Goal: Task Accomplishment & Management: Use online tool/utility

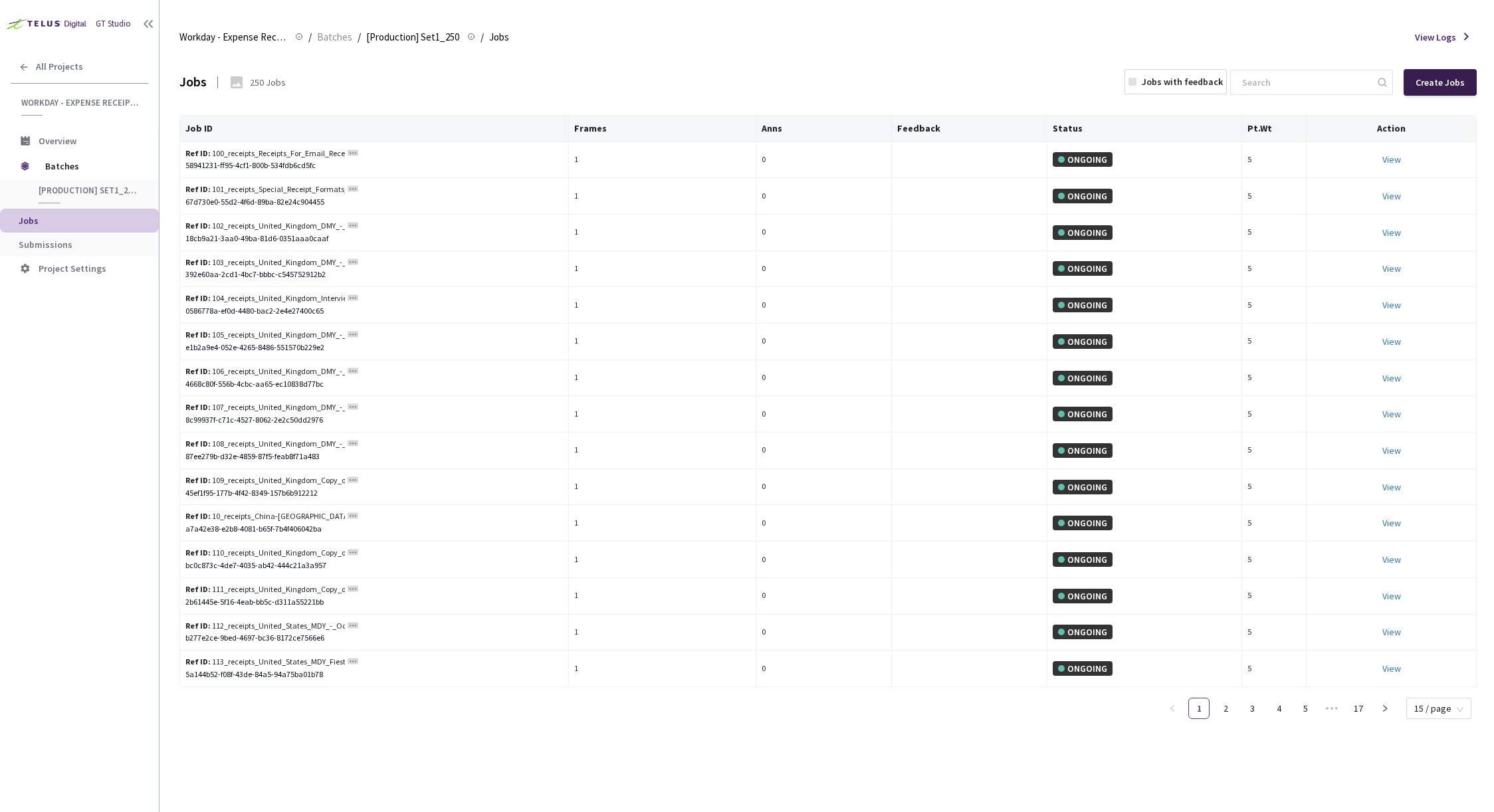
click at [1434, 85] on div "Create Jobs" at bounding box center [1440, 82] width 49 height 11
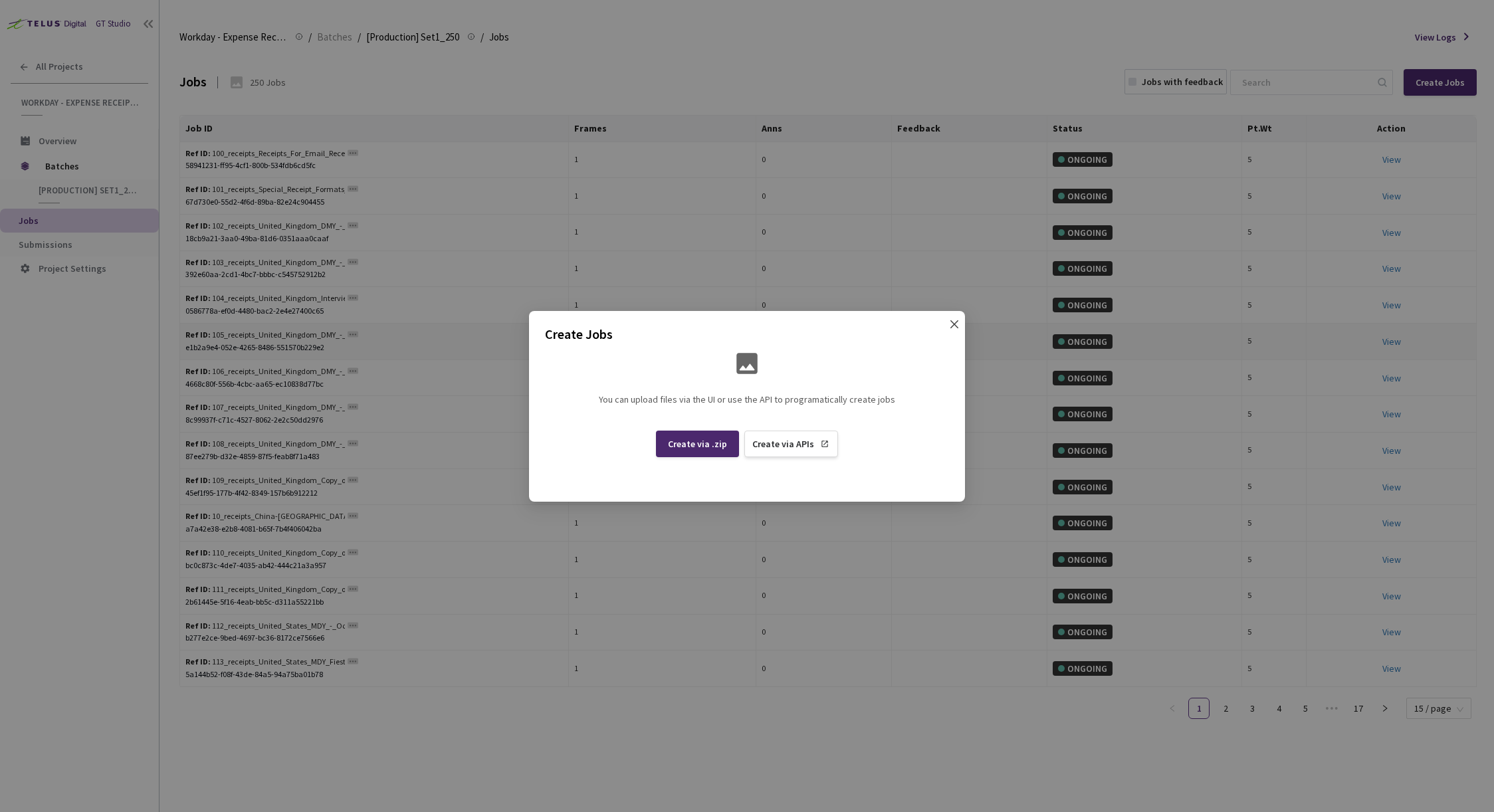
click at [952, 323] on icon "close" at bounding box center [953, 324] width 11 height 11
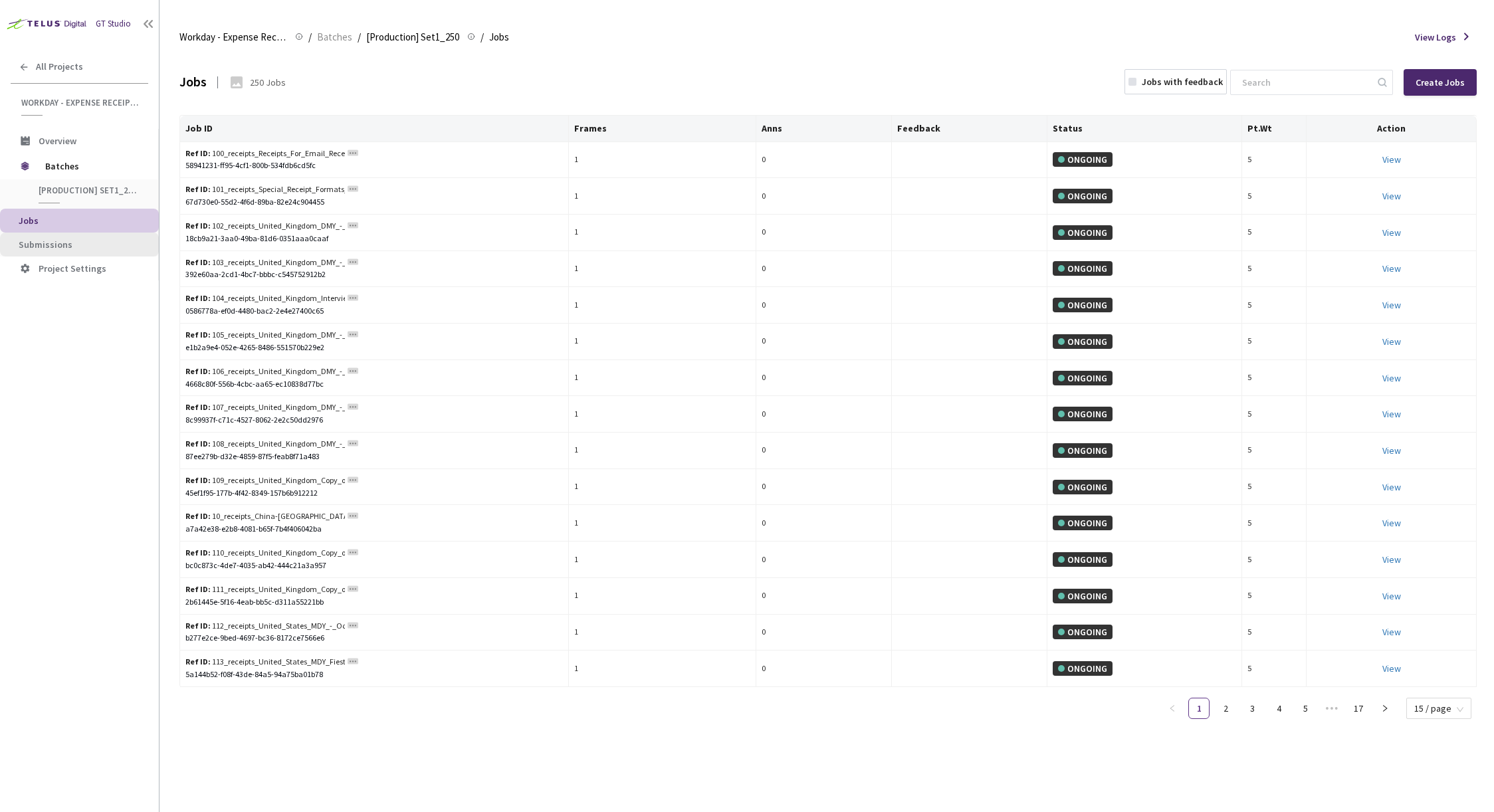
click at [24, 241] on span "Submissions" at bounding box center [46, 244] width 54 height 12
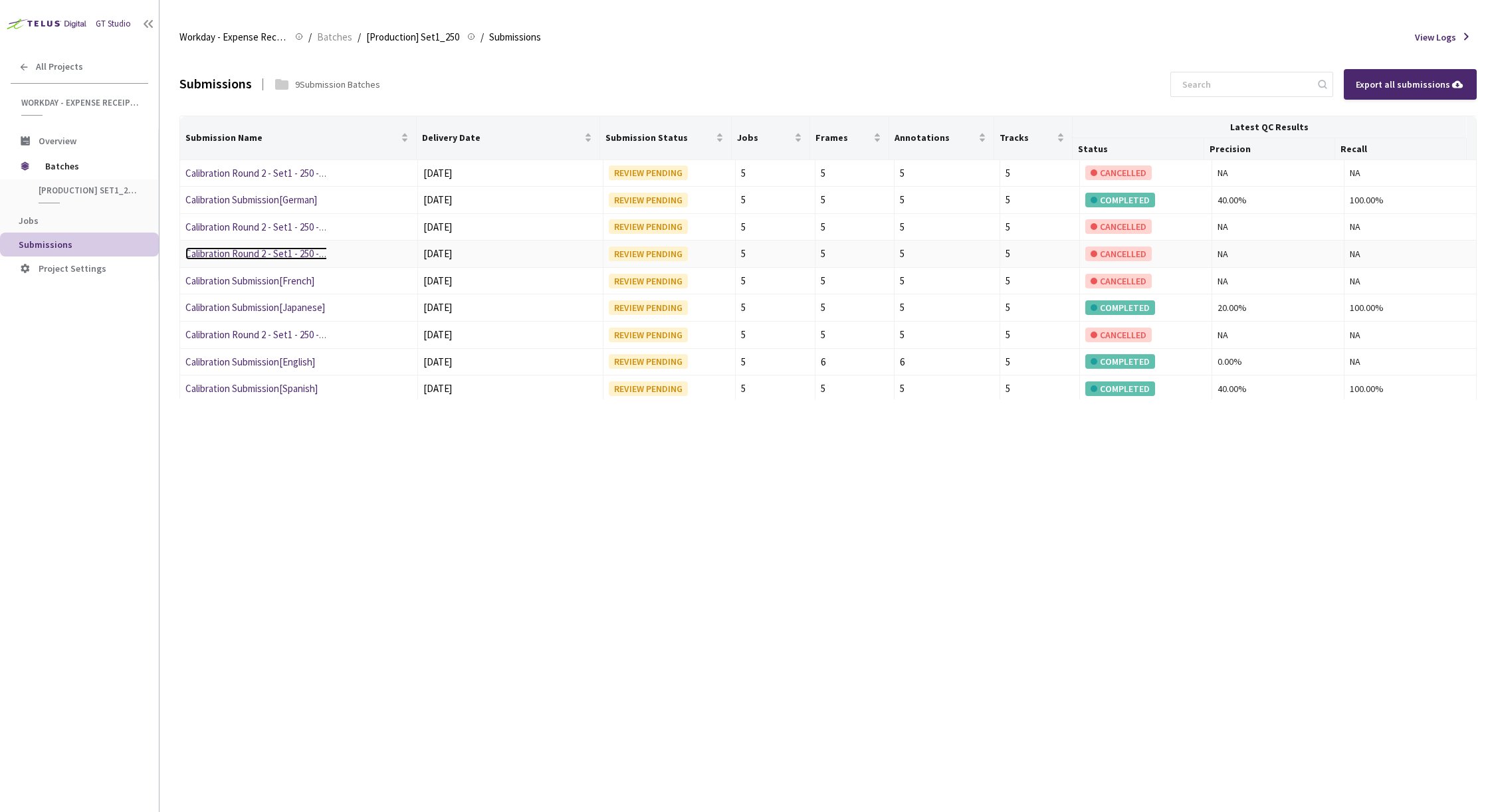
click at [271, 254] on link "Calibration Round 2 - Set1 - 250 - French" at bounding box center [268, 253] width 165 height 12
click at [289, 176] on link "Calibration Round 2 - Set1 - 250 - German" at bounding box center [269, 173] width 168 height 12
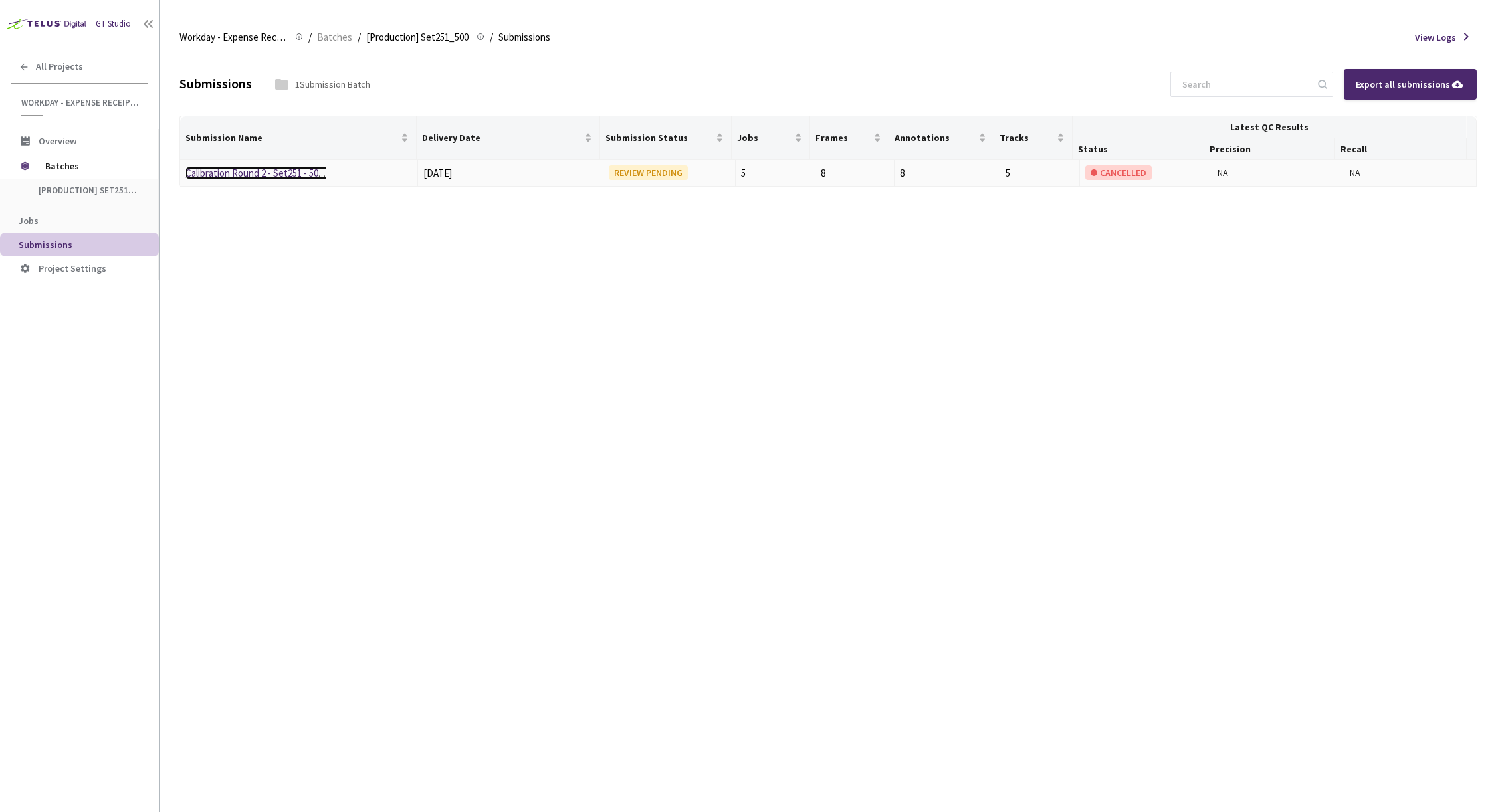
click at [247, 172] on link "Calibration Round 2 - Set251 - 500 - Spanish" at bounding box center [274, 173] width 177 height 12
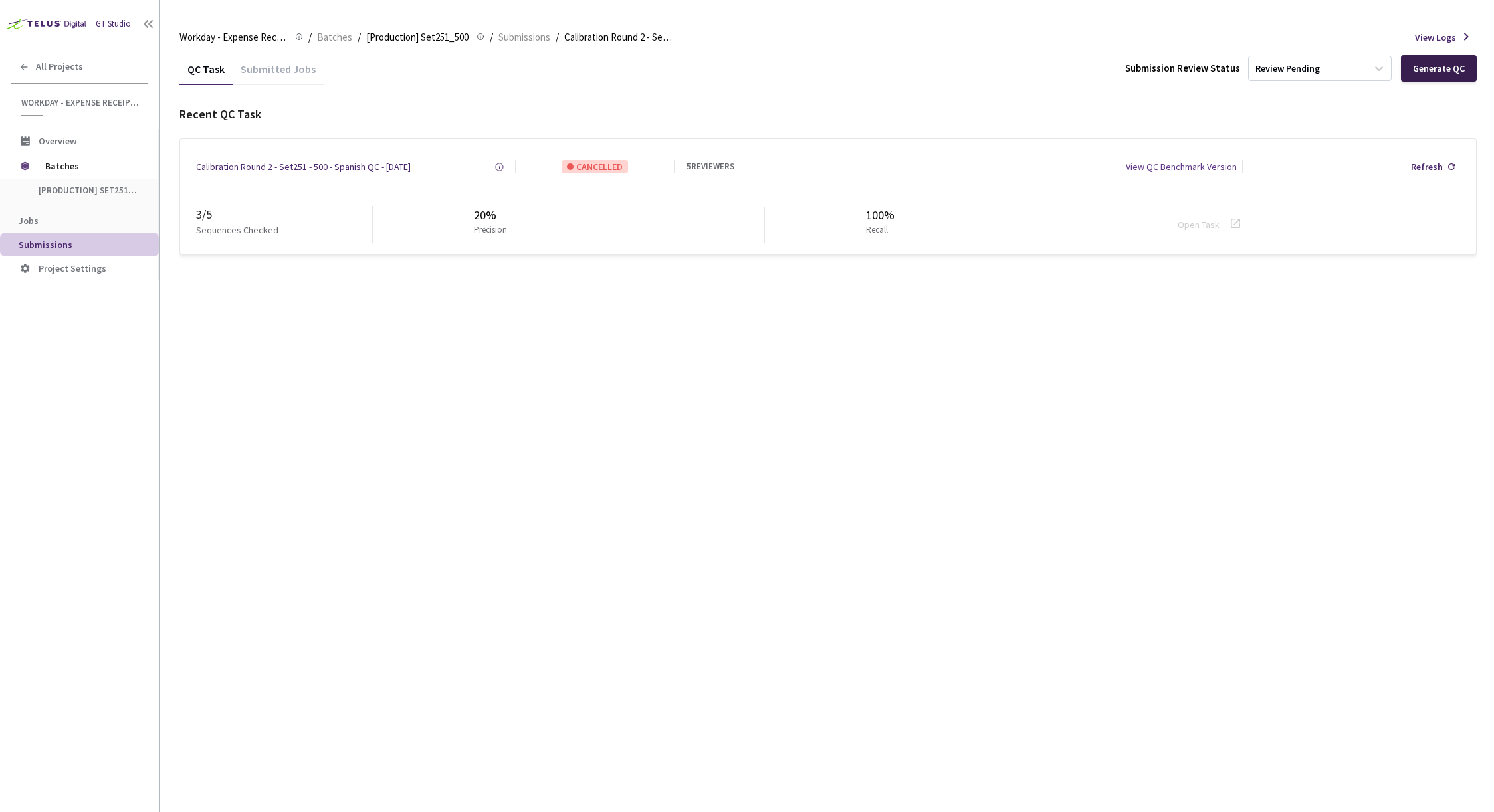
click at [1444, 67] on div "Generate QC" at bounding box center [1438, 68] width 52 height 11
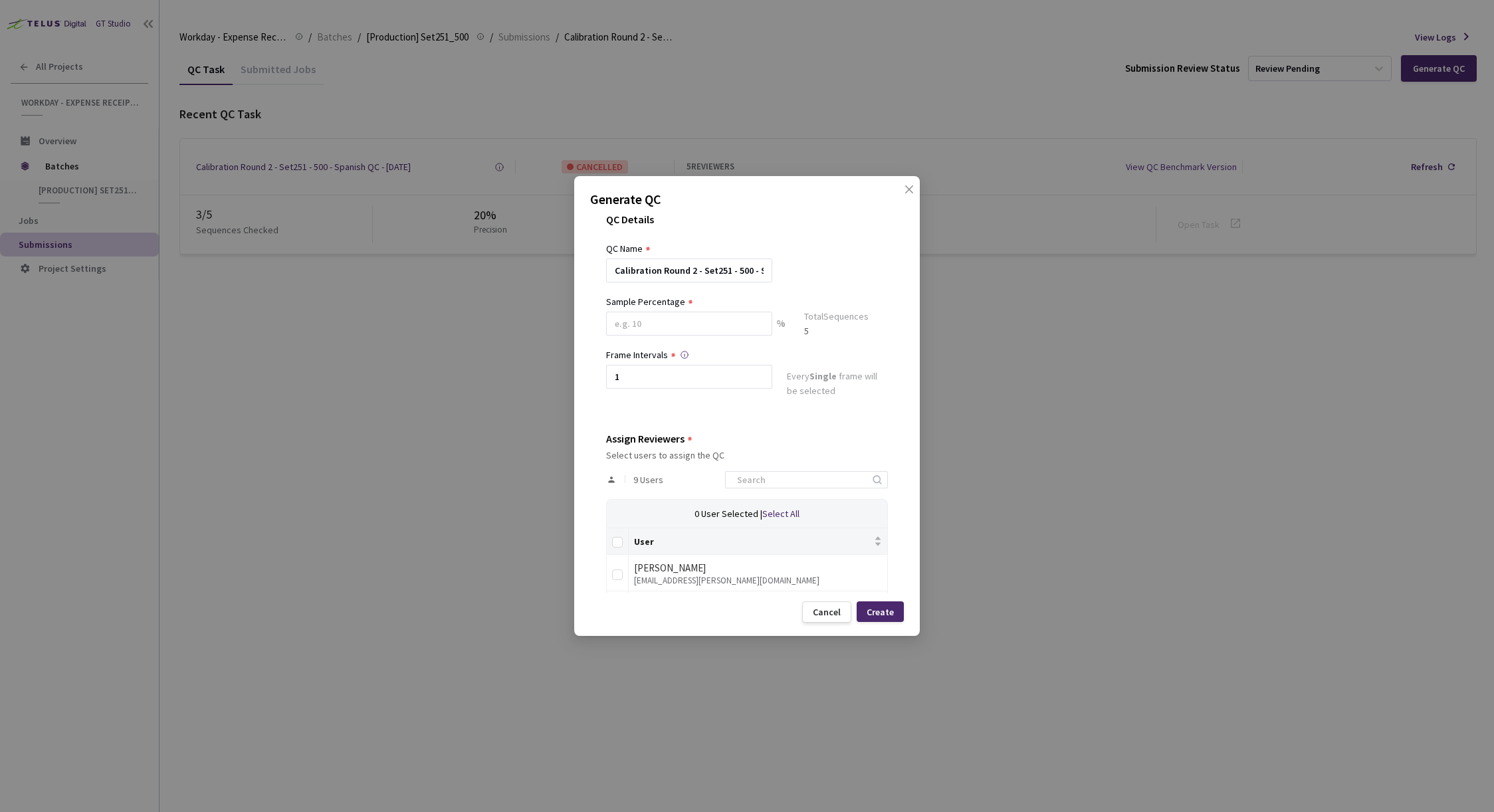
scroll to position [18, 0]
click at [705, 328] on input at bounding box center [689, 322] width 166 height 24
type input "100"
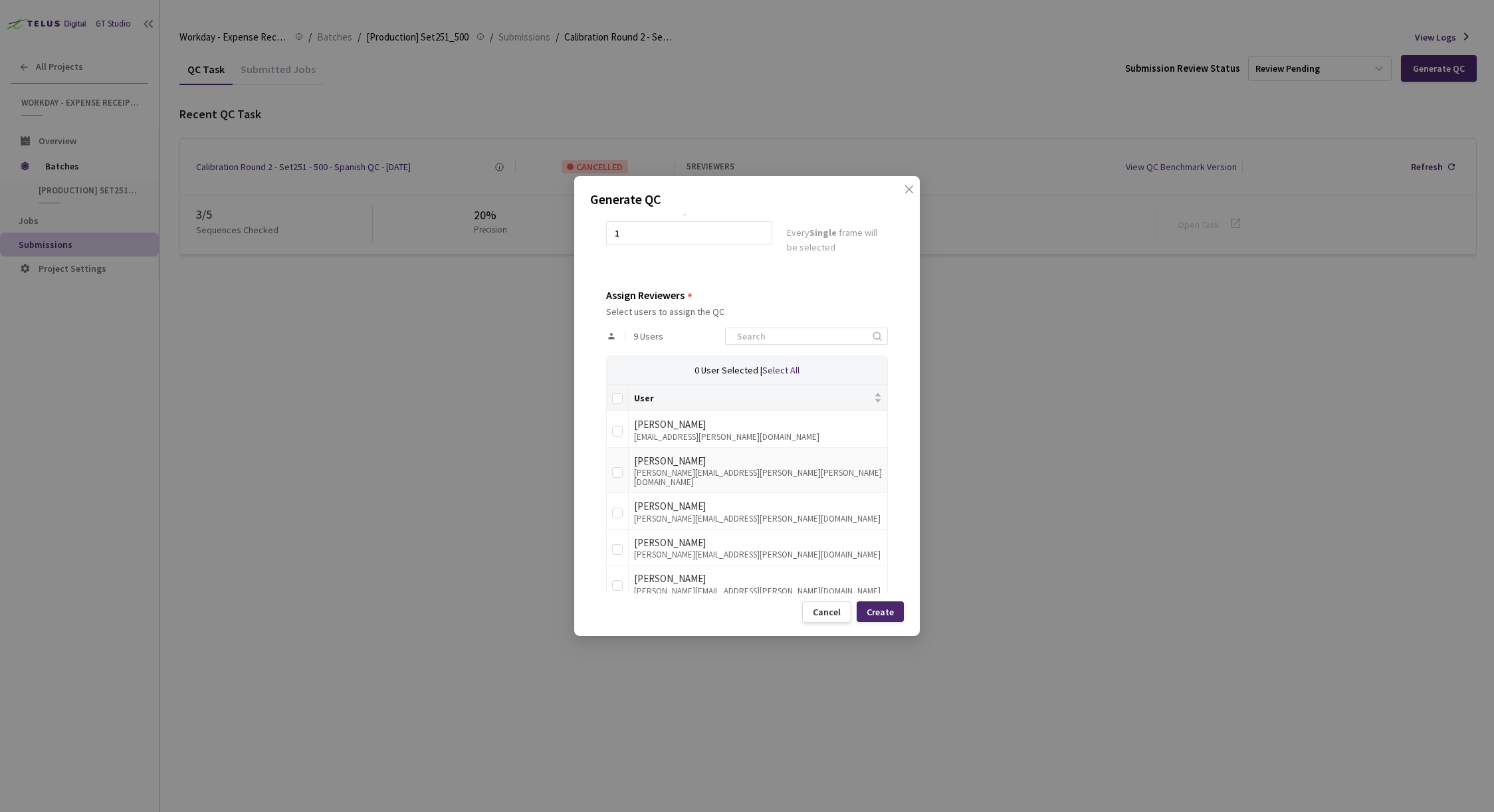
scroll to position [176, 0]
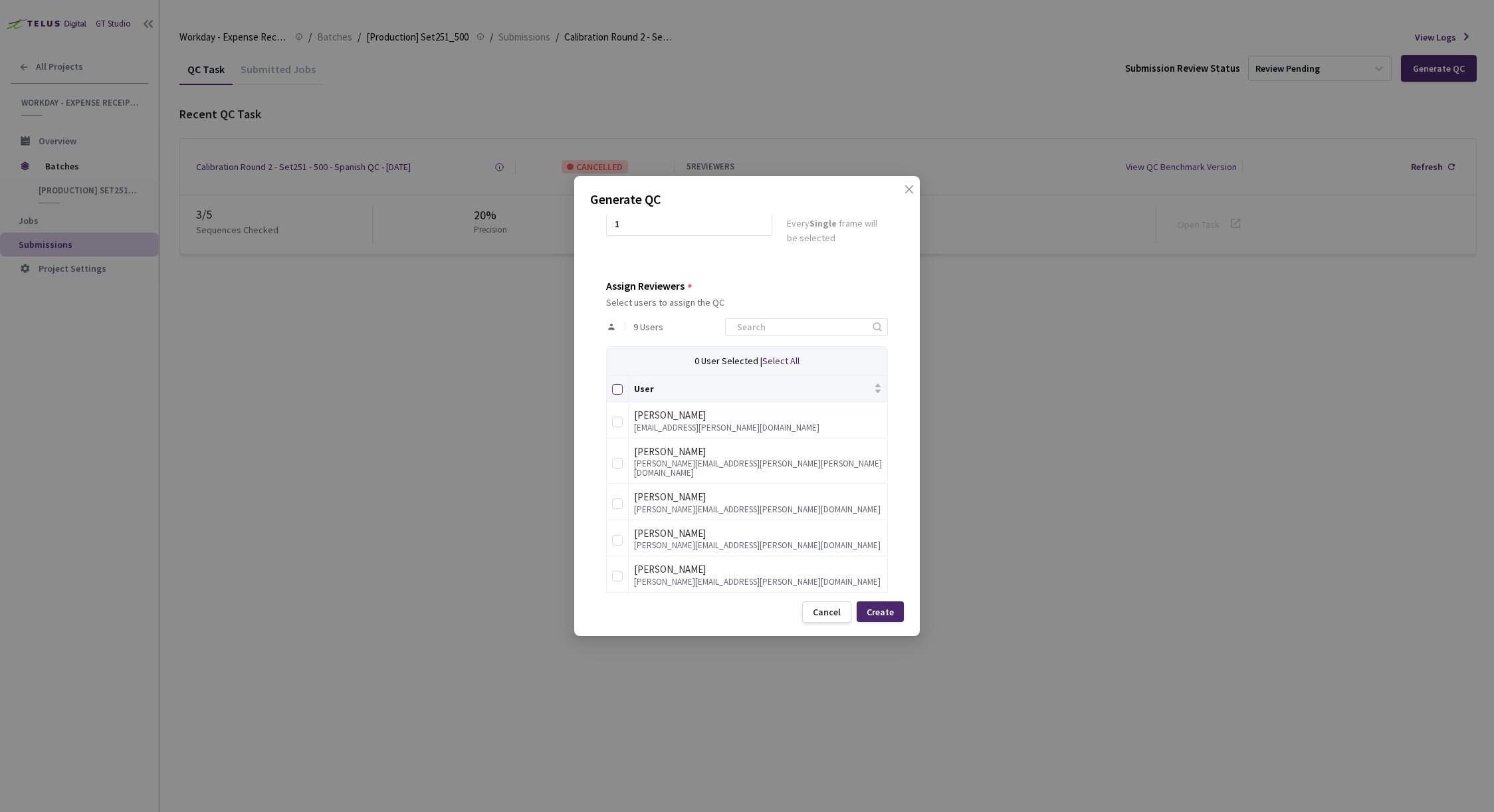
click at [618, 388] on input "Select all" at bounding box center [617, 389] width 11 height 11
checkbox input "true"
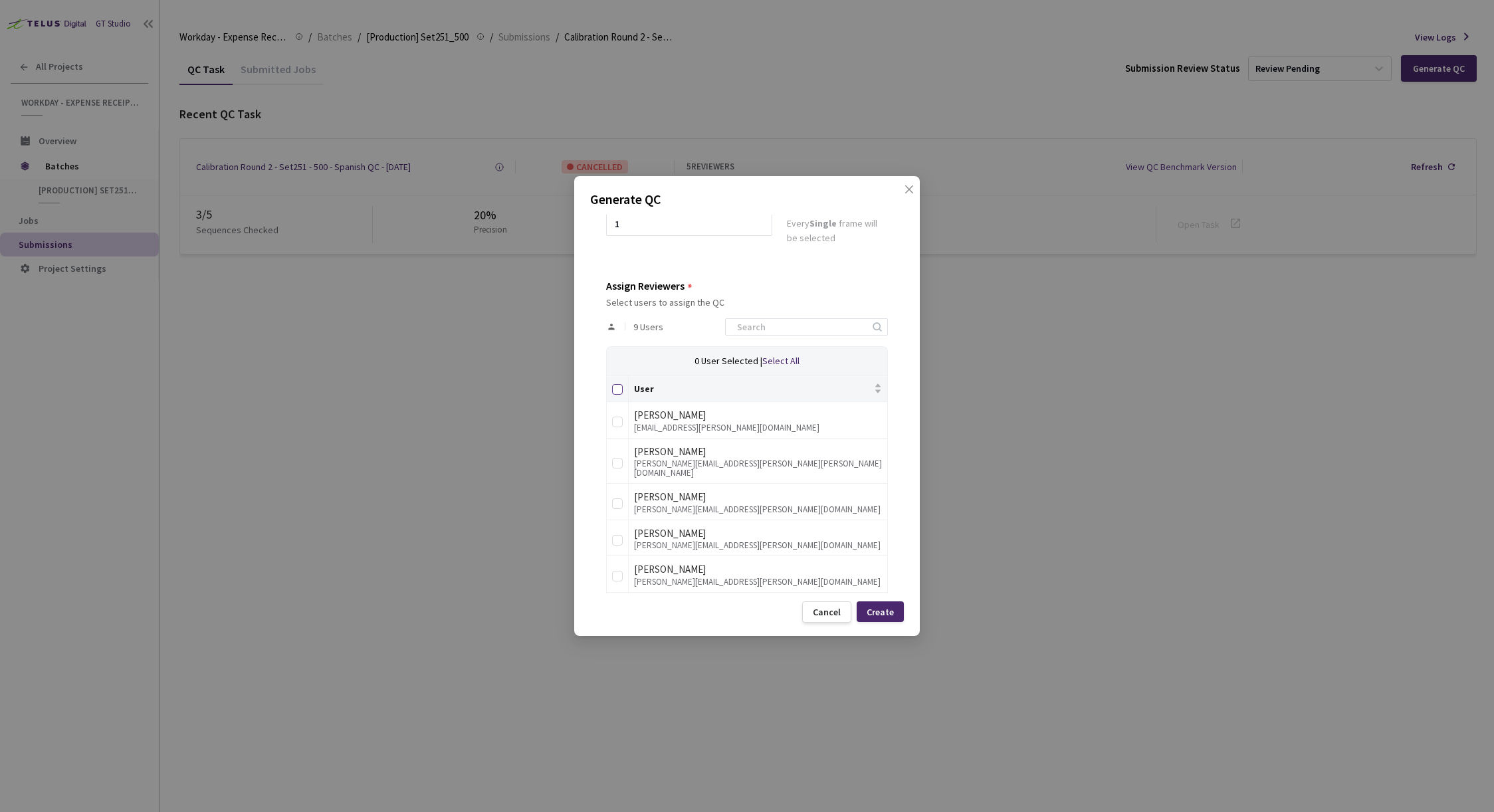
checkbox input "true"
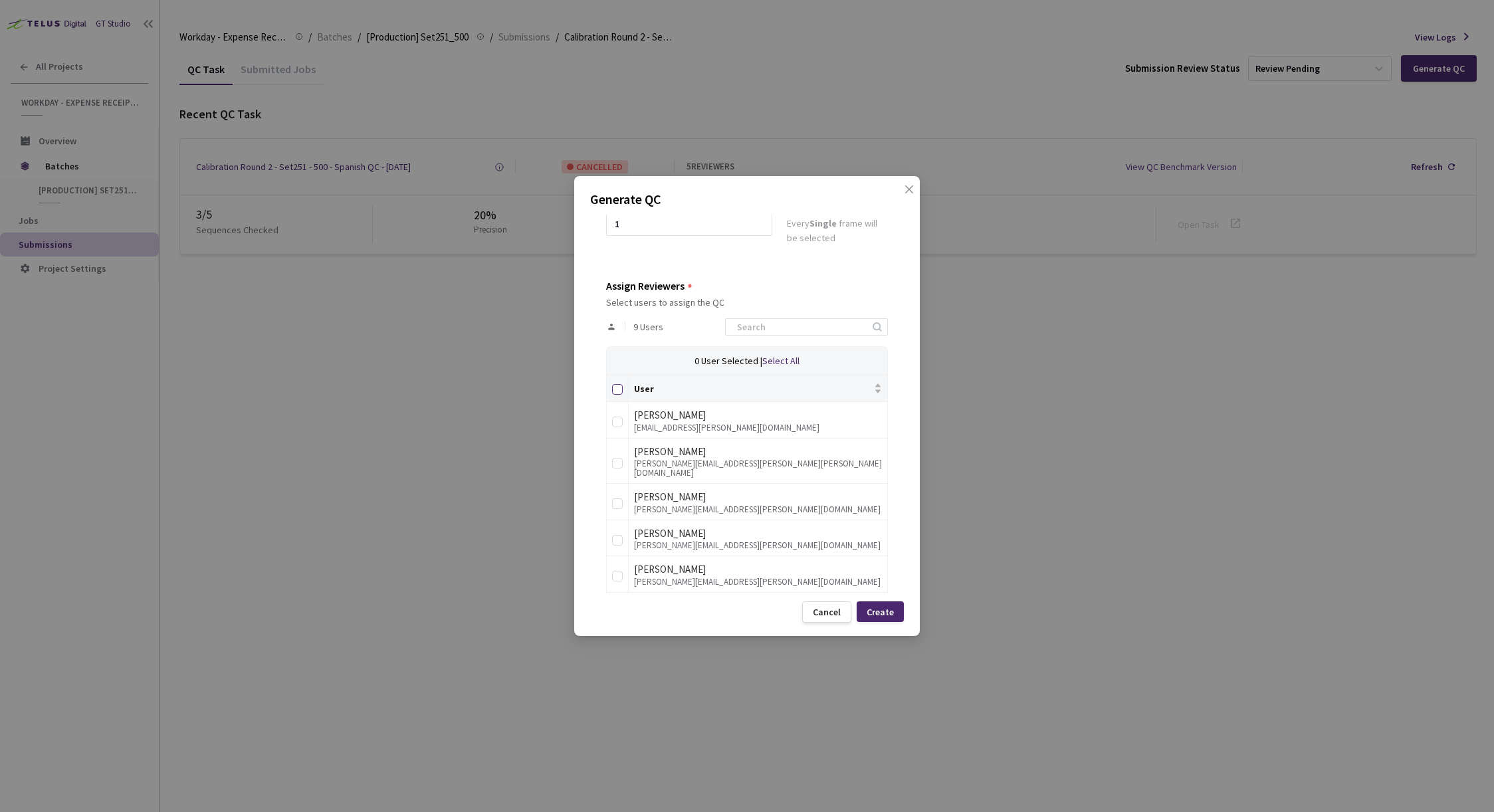
checkbox input "true"
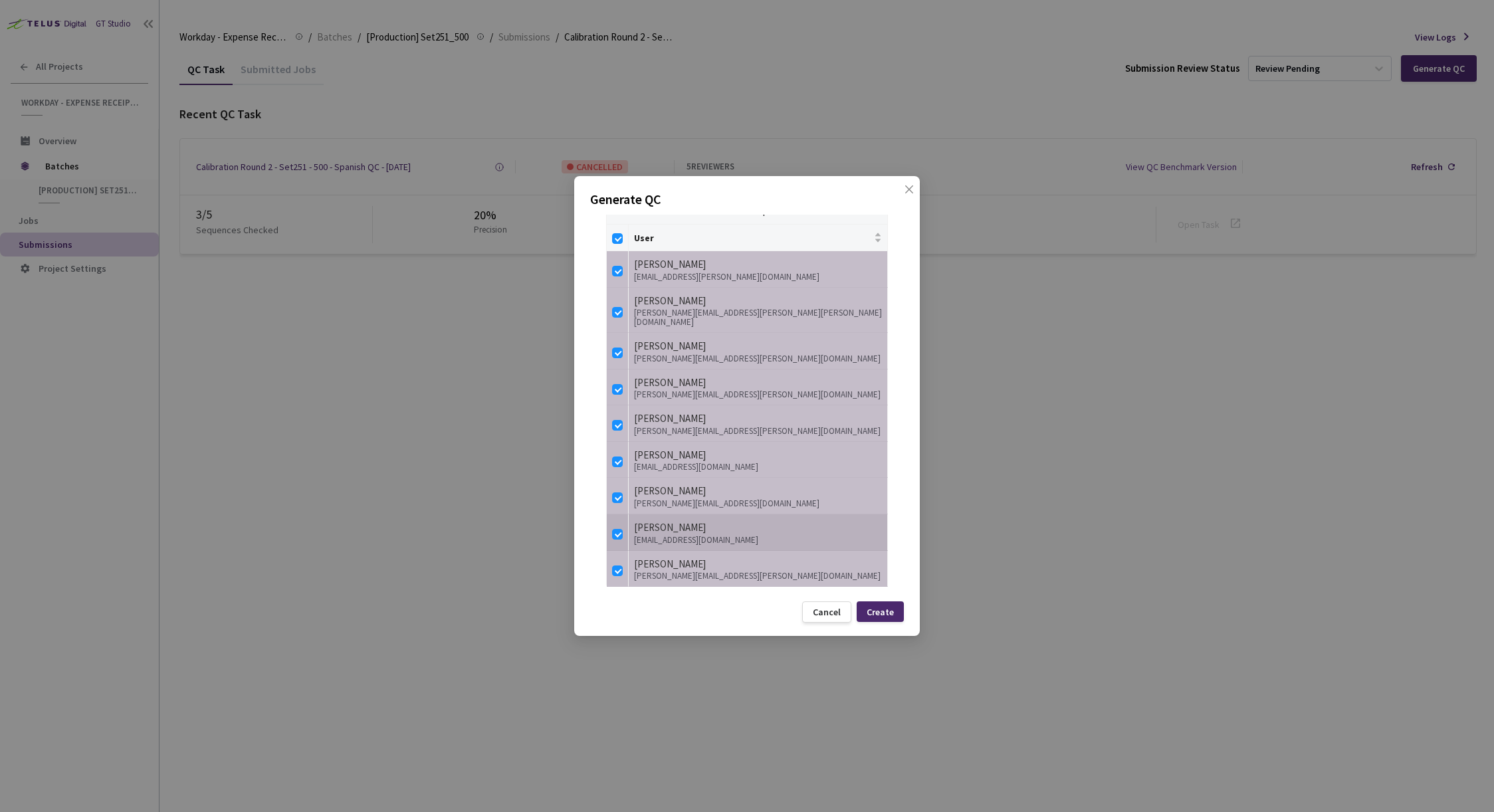
scroll to position [0, 0]
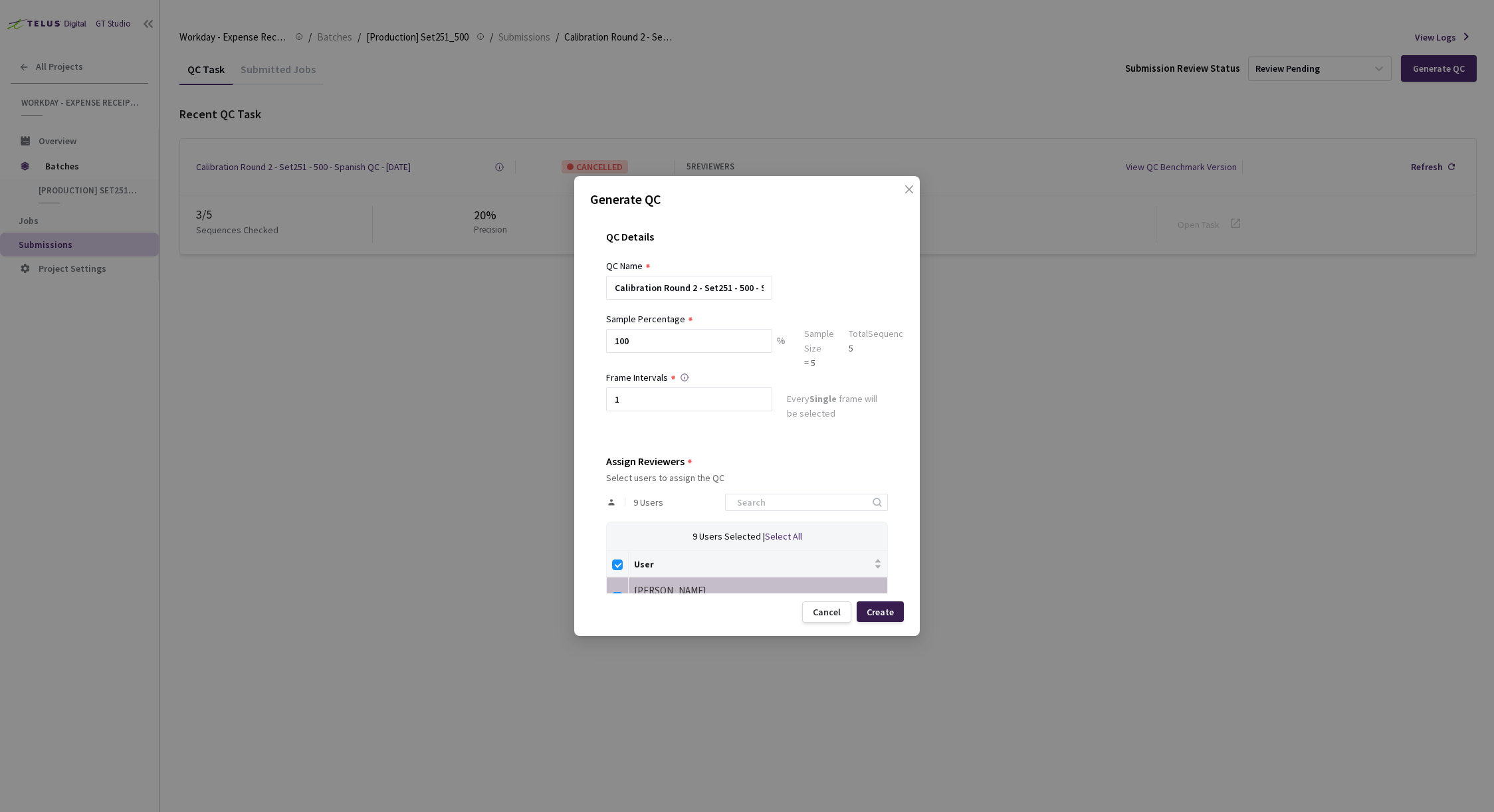
click at [877, 608] on div "Create" at bounding box center [880, 612] width 27 height 11
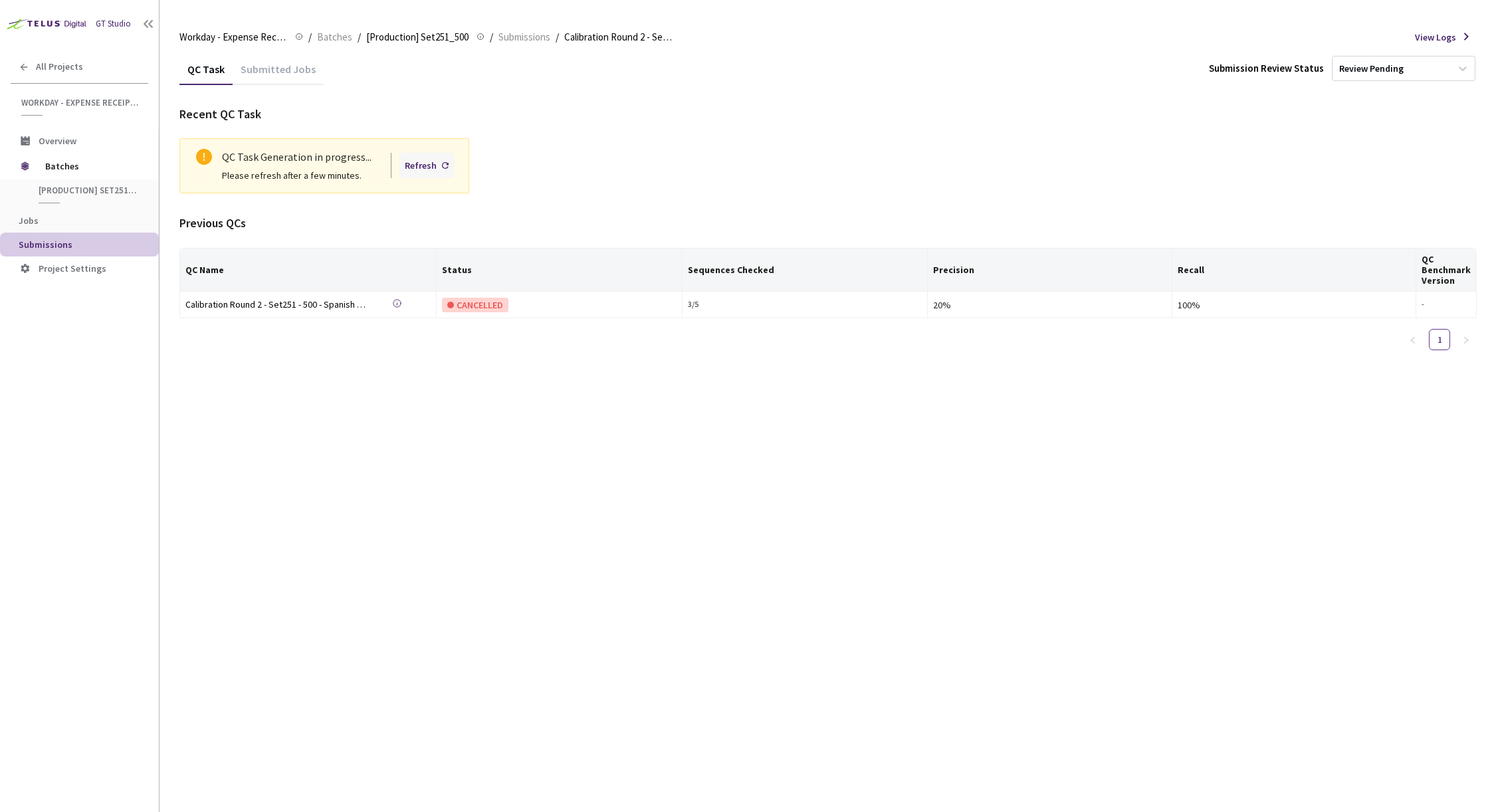
click at [413, 161] on div "Refresh" at bounding box center [420, 165] width 32 height 15
click at [48, 242] on span "Submissions" at bounding box center [46, 244] width 54 height 12
click at [66, 186] on span "[Production] Set251_500" at bounding box center [87, 191] width 98 height 11
click at [59, 190] on span "[Production] Set251_500" at bounding box center [87, 191] width 98 height 11
click at [415, 35] on span "[Production] Set251_500" at bounding box center [417, 38] width 102 height 16
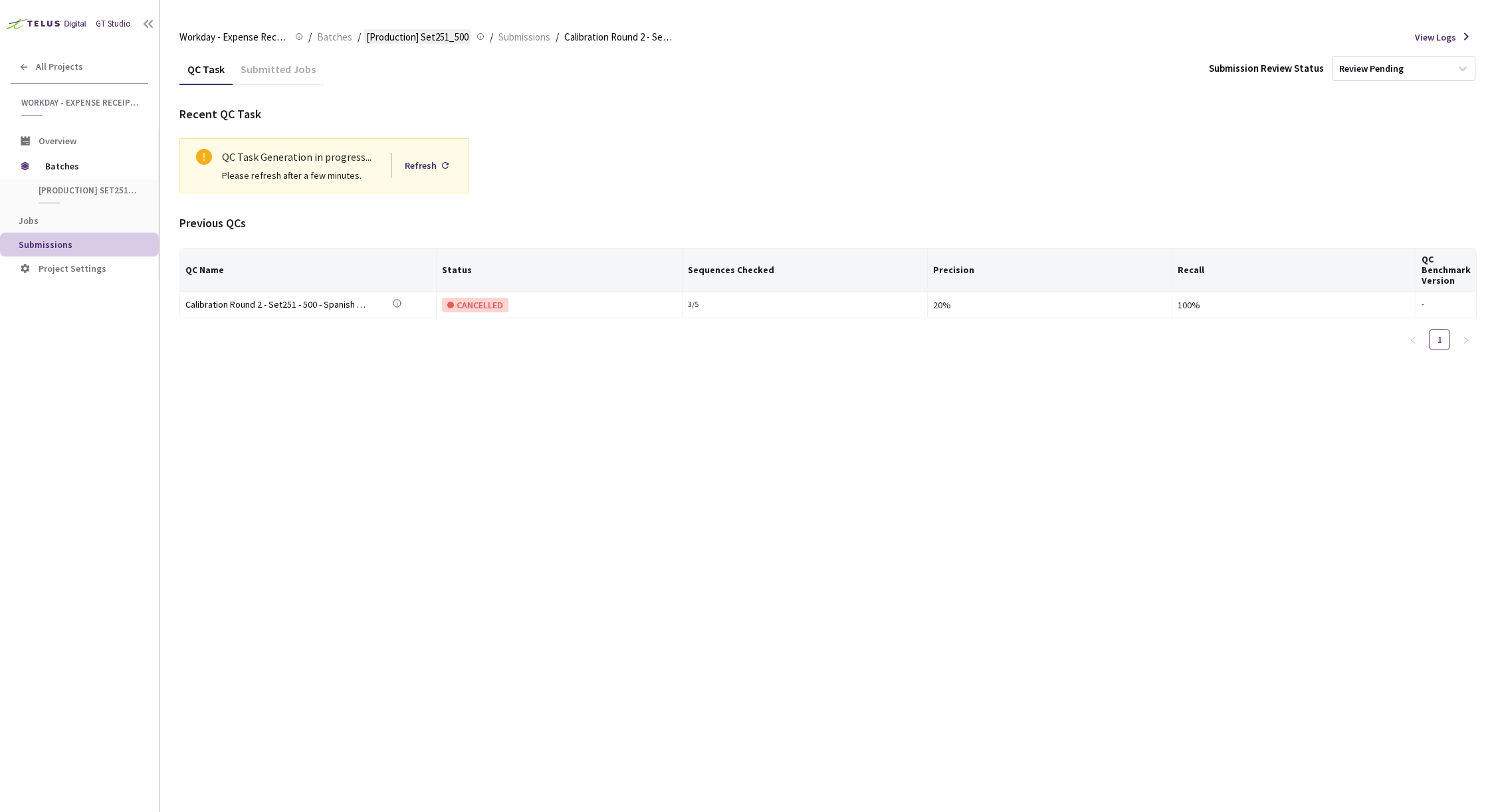
click at [415, 35] on span "[Production] Set251_500" at bounding box center [417, 38] width 102 height 16
click at [334, 38] on span "Batches" at bounding box center [334, 38] width 35 height 16
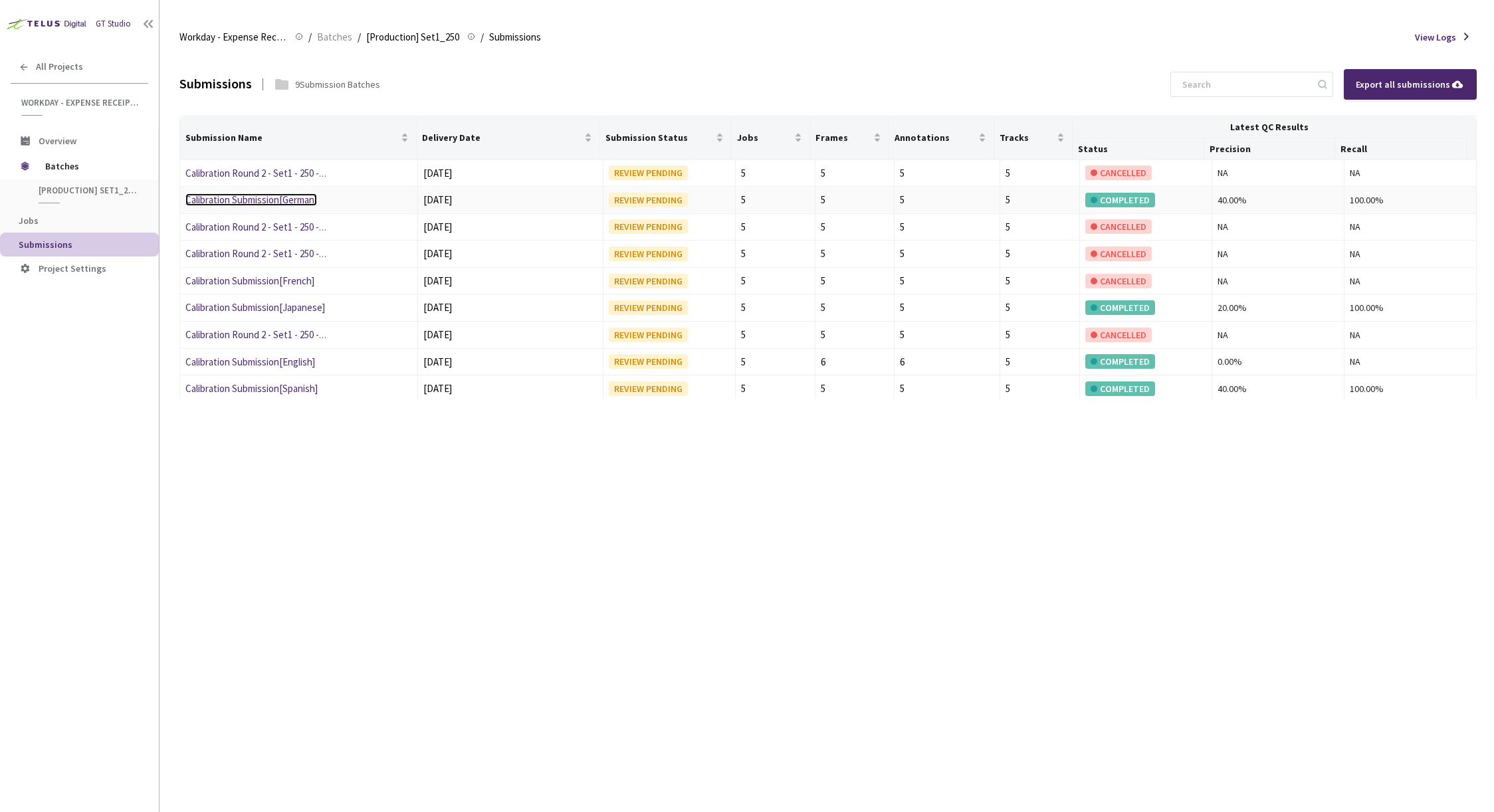
click at [247, 199] on link "Calibration Submission[German]" at bounding box center [251, 199] width 132 height 12
click at [278, 227] on link "Calibration Round 2 - Set1 - 250 -[DEMOGRAPHIC_DATA]" at bounding box center [301, 227] width 231 height 12
click at [329, 85] on div "9 Submission Batches" at bounding box center [338, 84] width 85 height 13
click at [298, 172] on link "Calibration Round 2 - Set1 - 250 - German" at bounding box center [269, 173] width 168 height 12
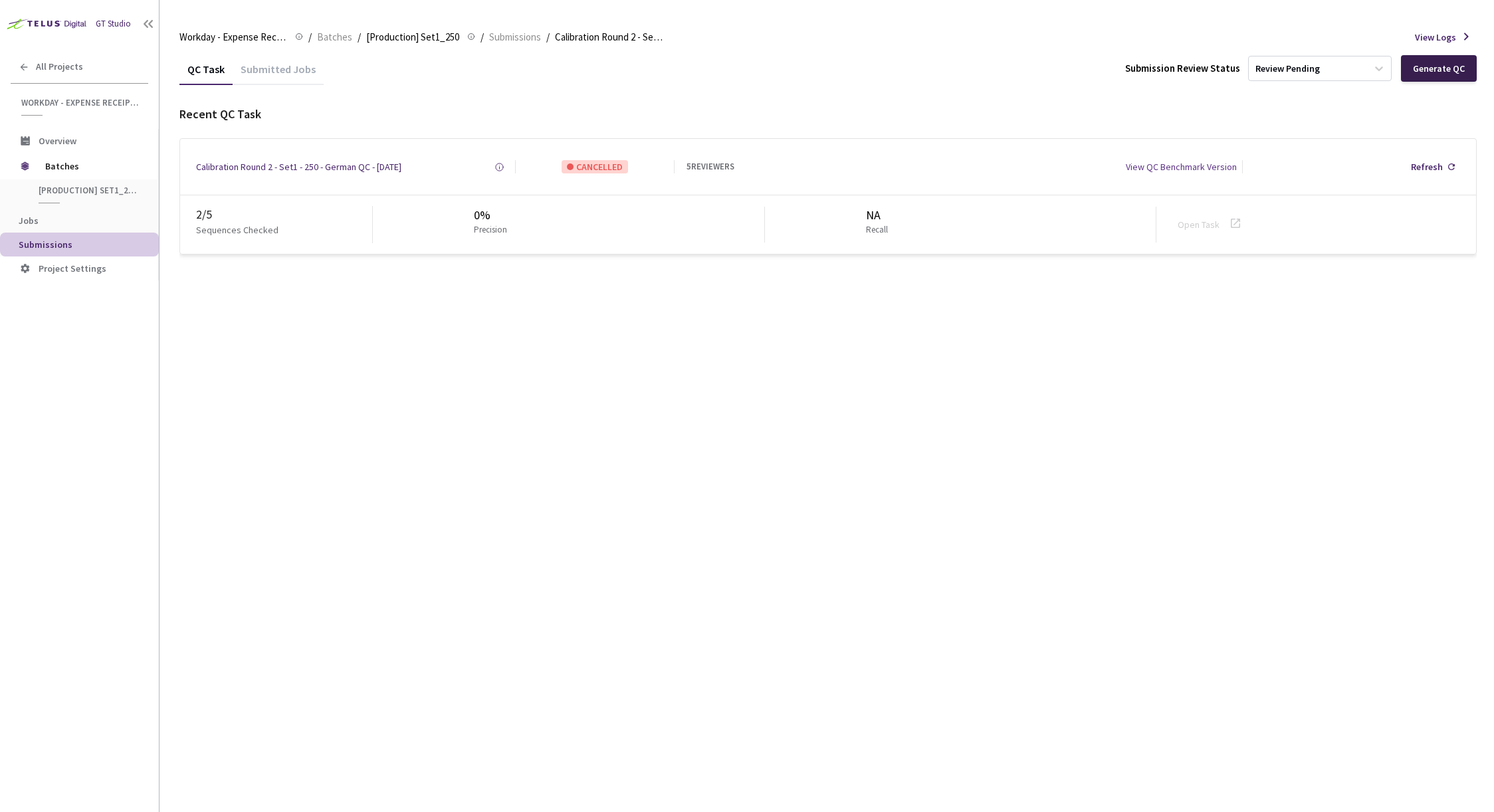
click at [1445, 71] on div "Generate QC" at bounding box center [1438, 68] width 52 height 11
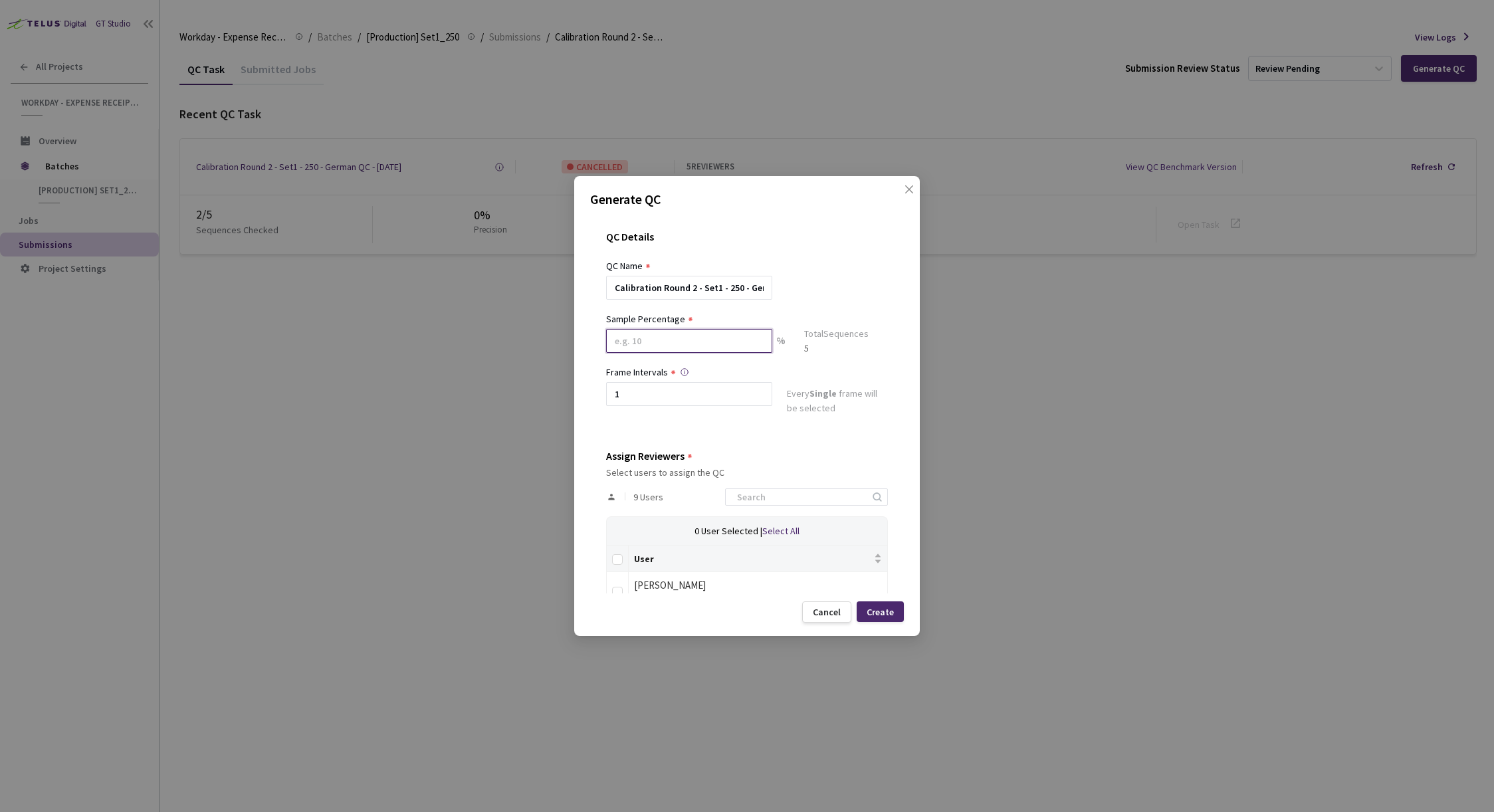
click at [688, 343] on input at bounding box center [689, 340] width 166 height 24
type input "100"
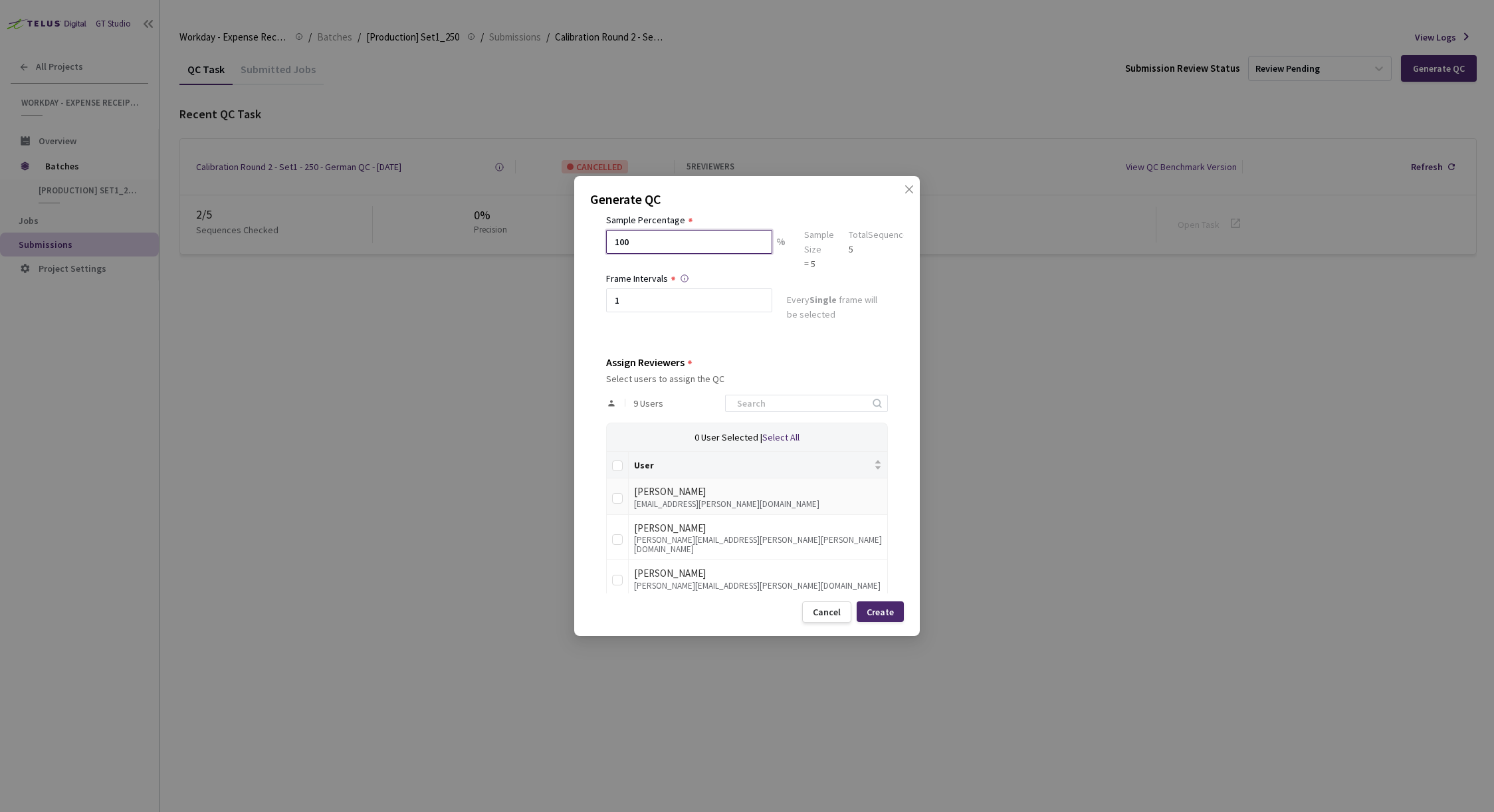
scroll to position [119, 0]
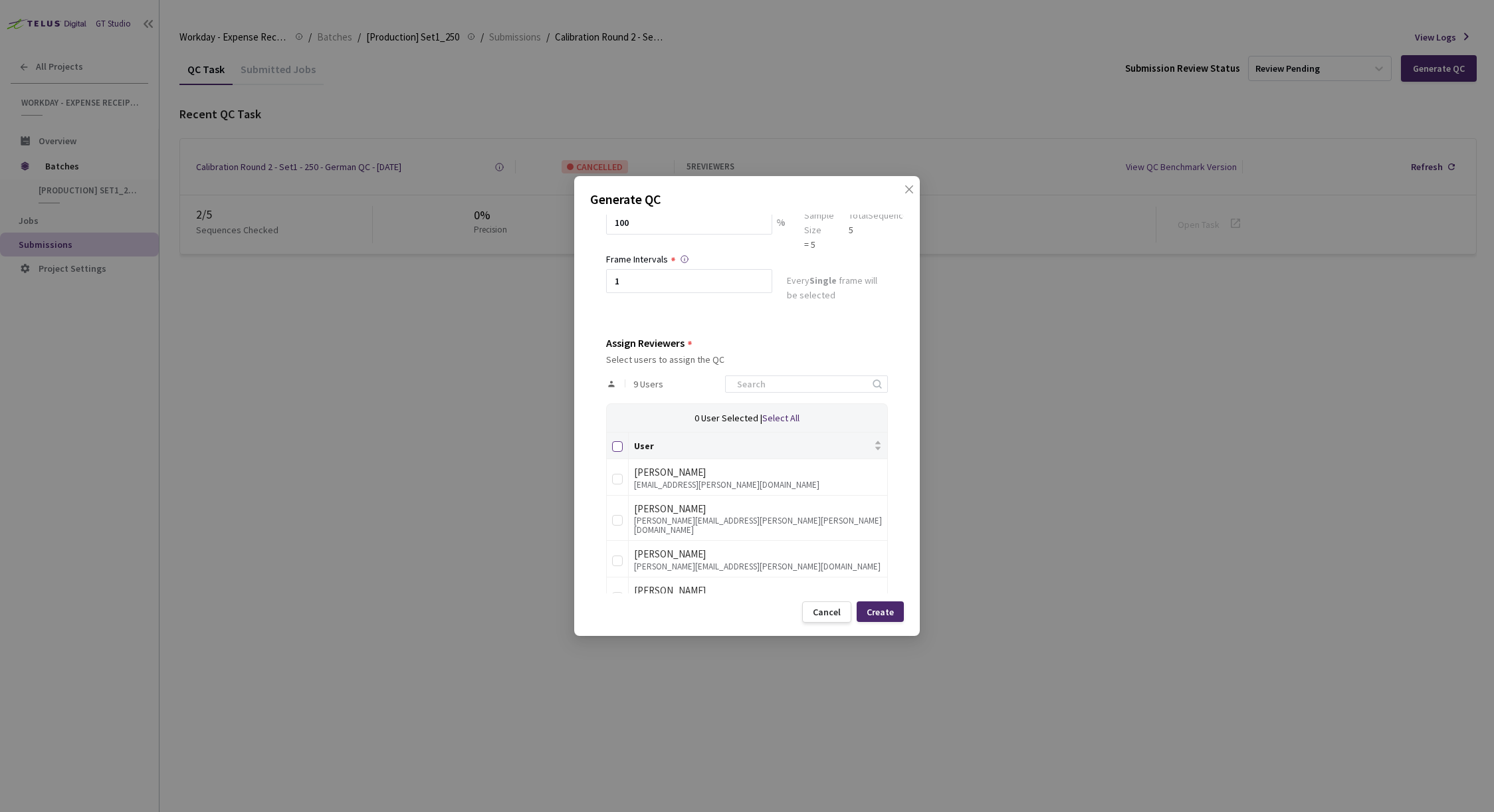
click at [618, 446] on input "Select all" at bounding box center [617, 446] width 11 height 11
checkbox input "true"
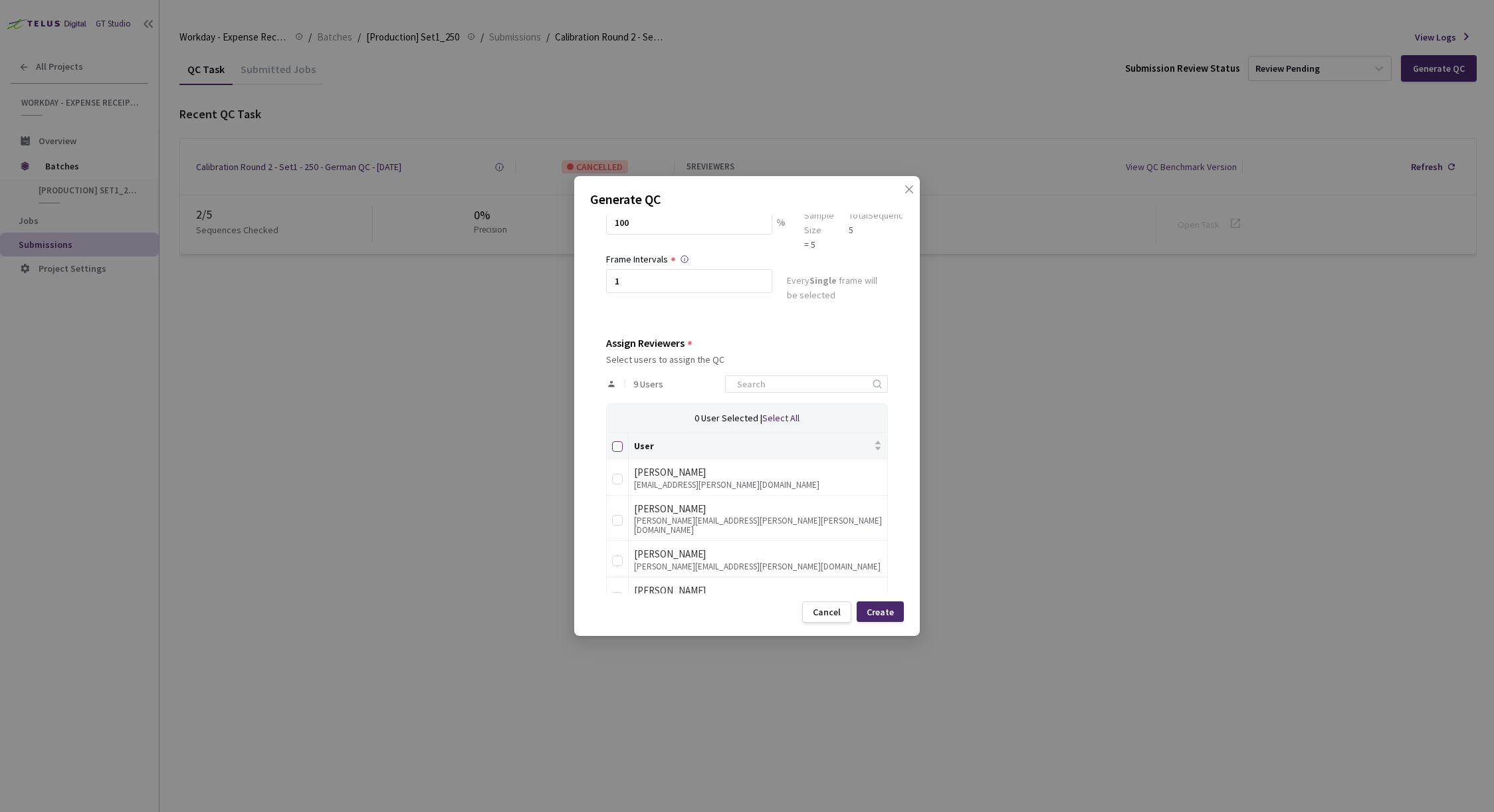
checkbox input "true"
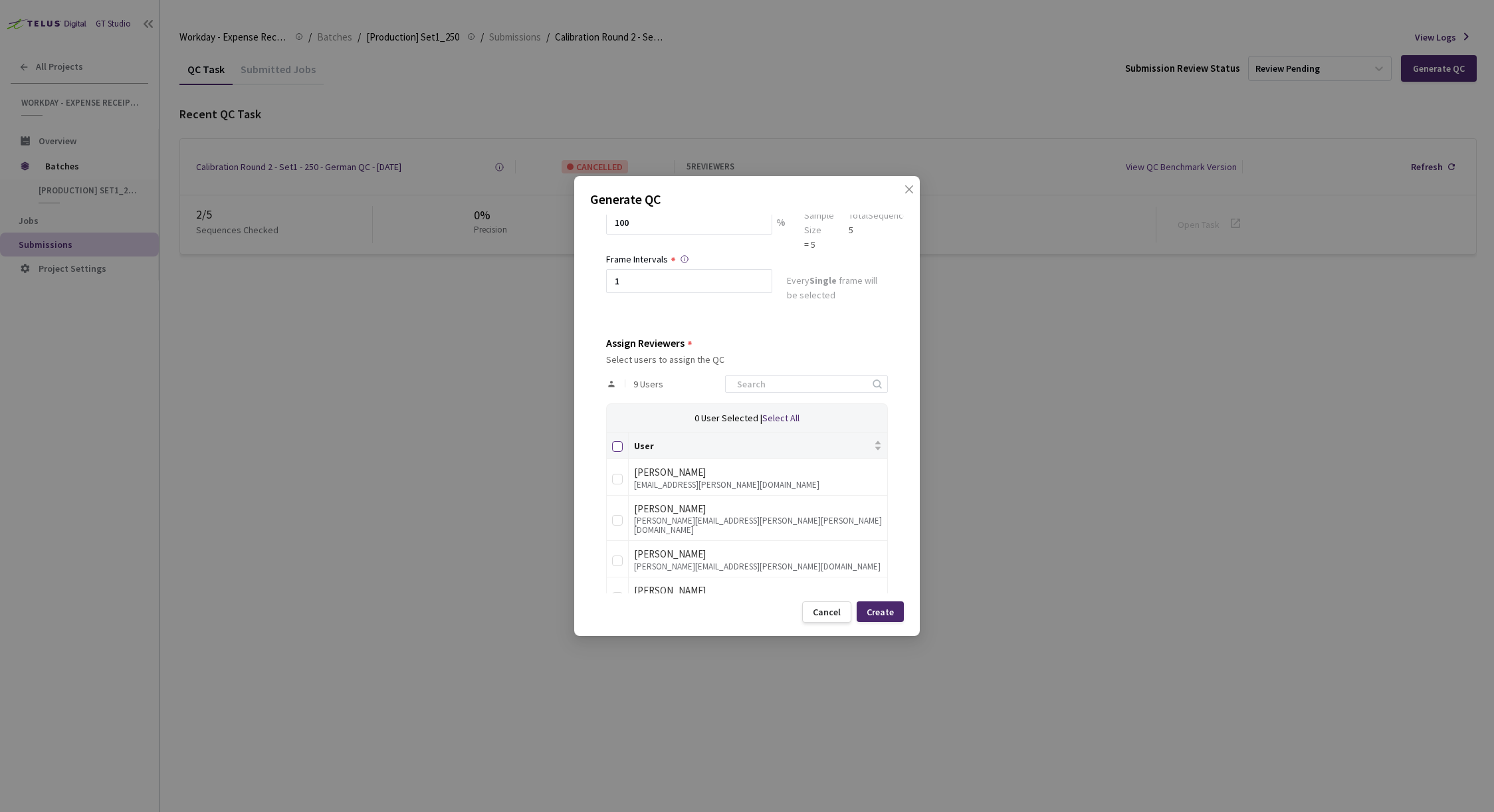
checkbox input "true"
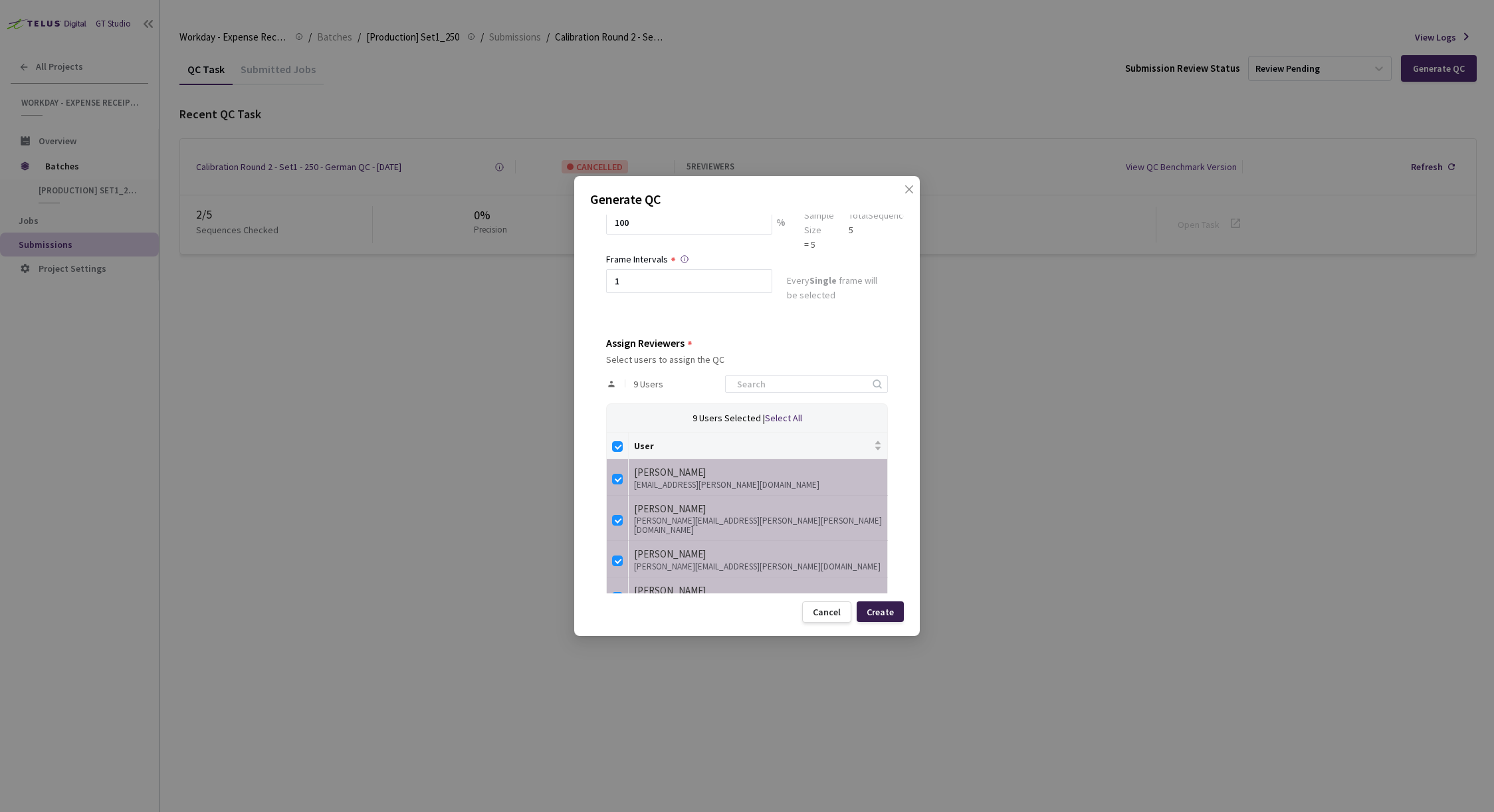
click at [885, 608] on div "Create" at bounding box center [880, 612] width 27 height 11
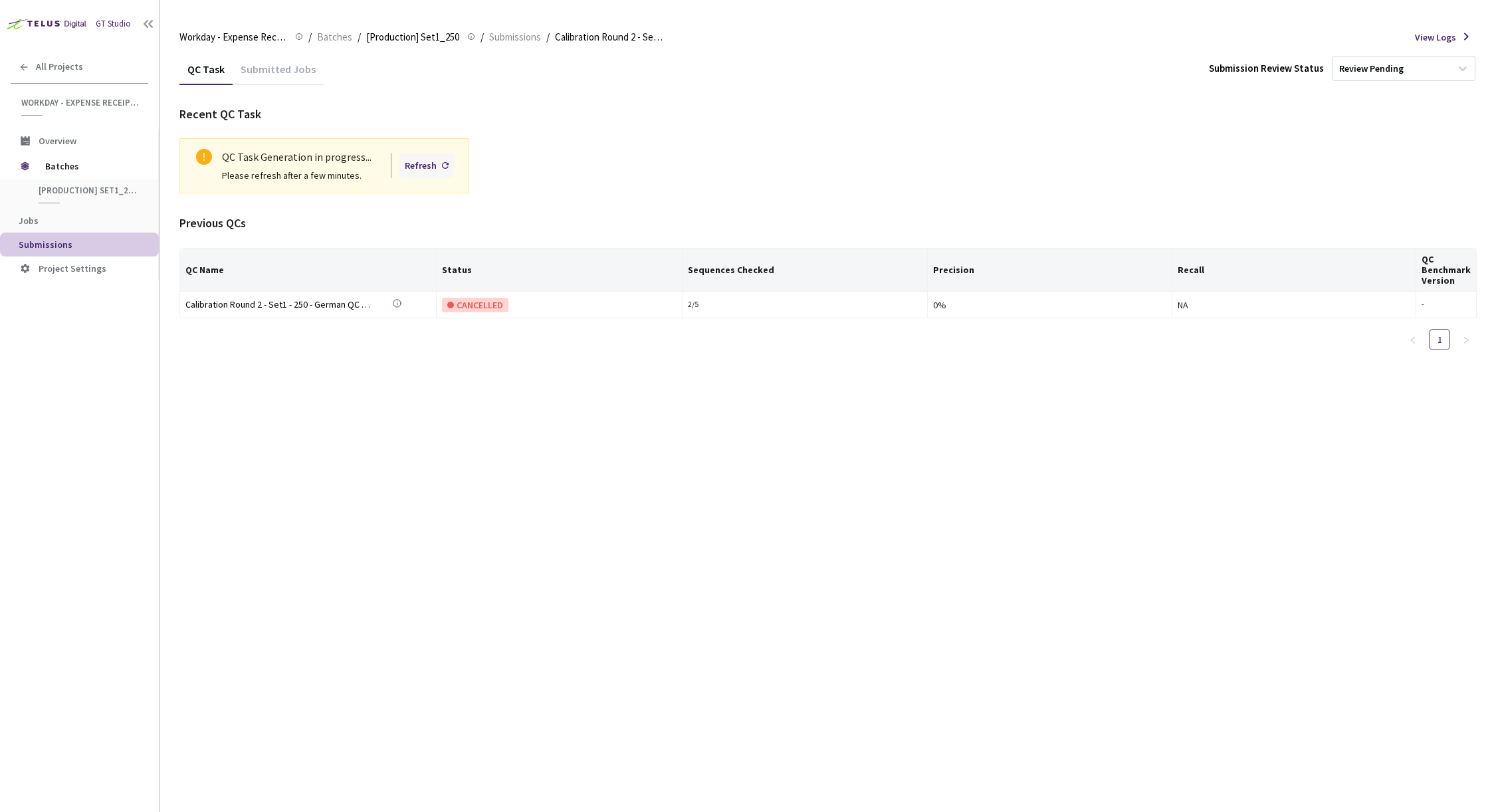
click at [420, 166] on div "Refresh" at bounding box center [420, 165] width 32 height 15
click at [60, 144] on span "Overview" at bounding box center [57, 141] width 38 height 12
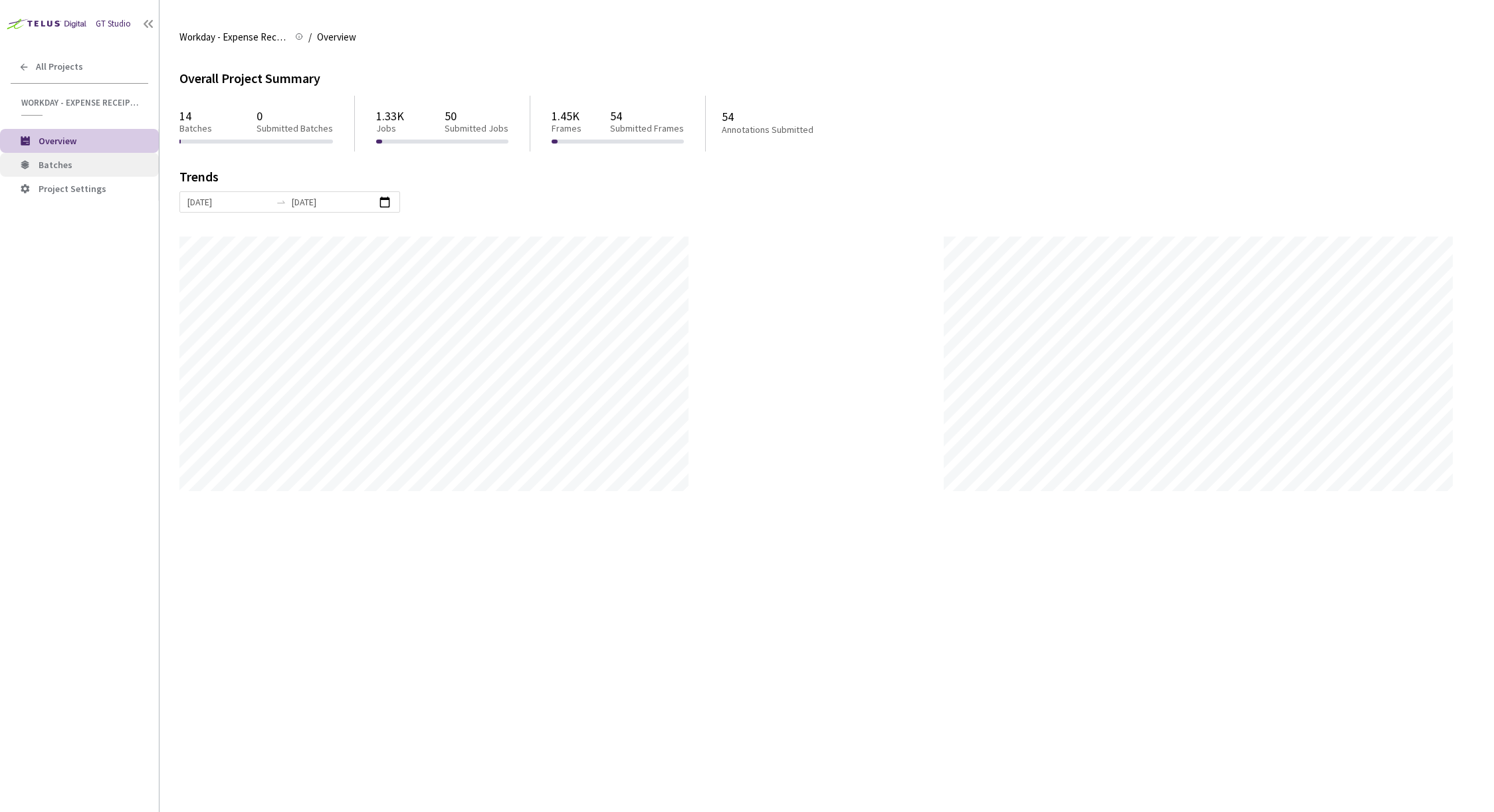
scroll to position [812, 1494]
click at [61, 167] on span "Batches" at bounding box center [55, 164] width 34 height 12
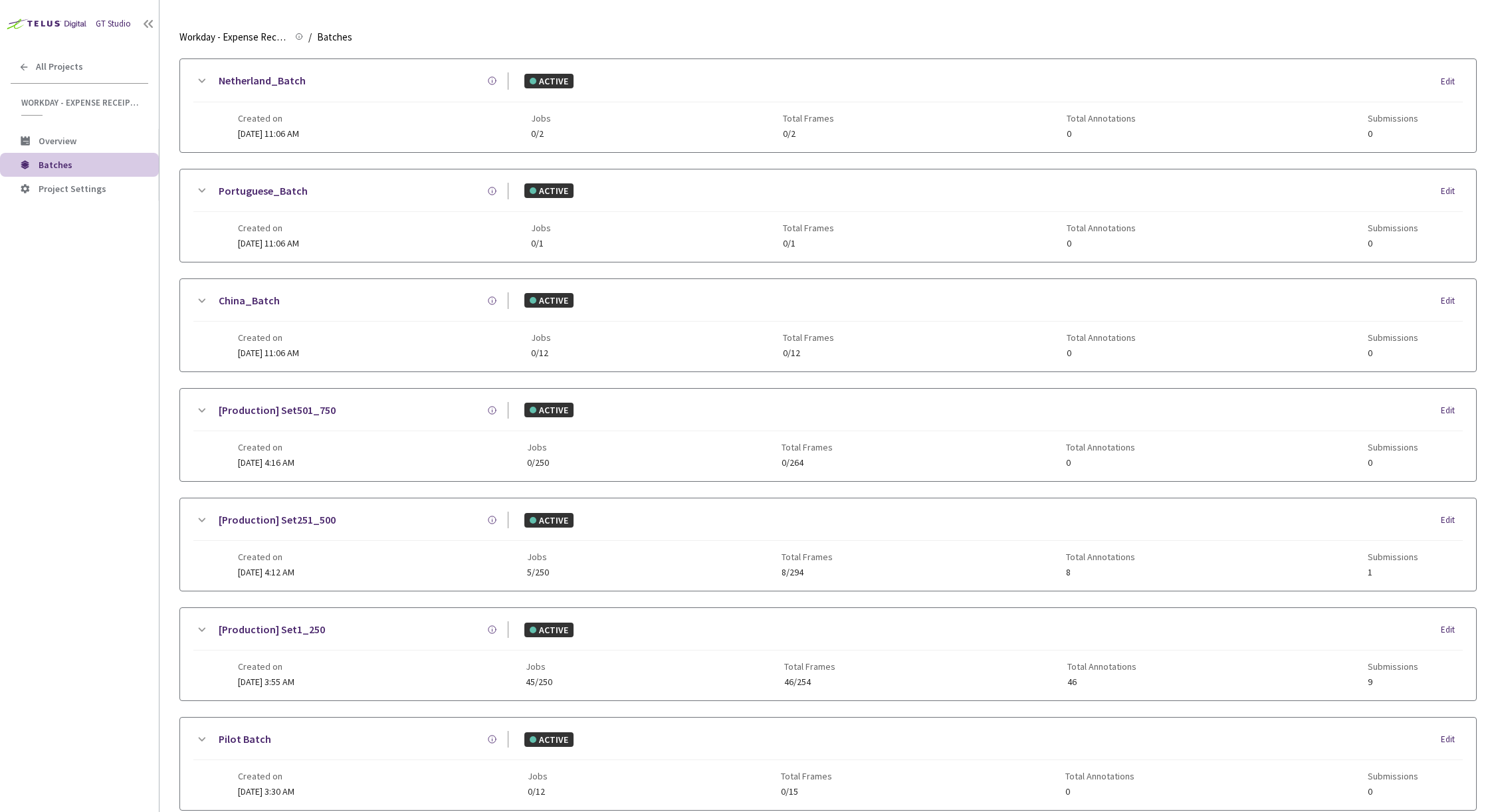
scroll to position [882, 0]
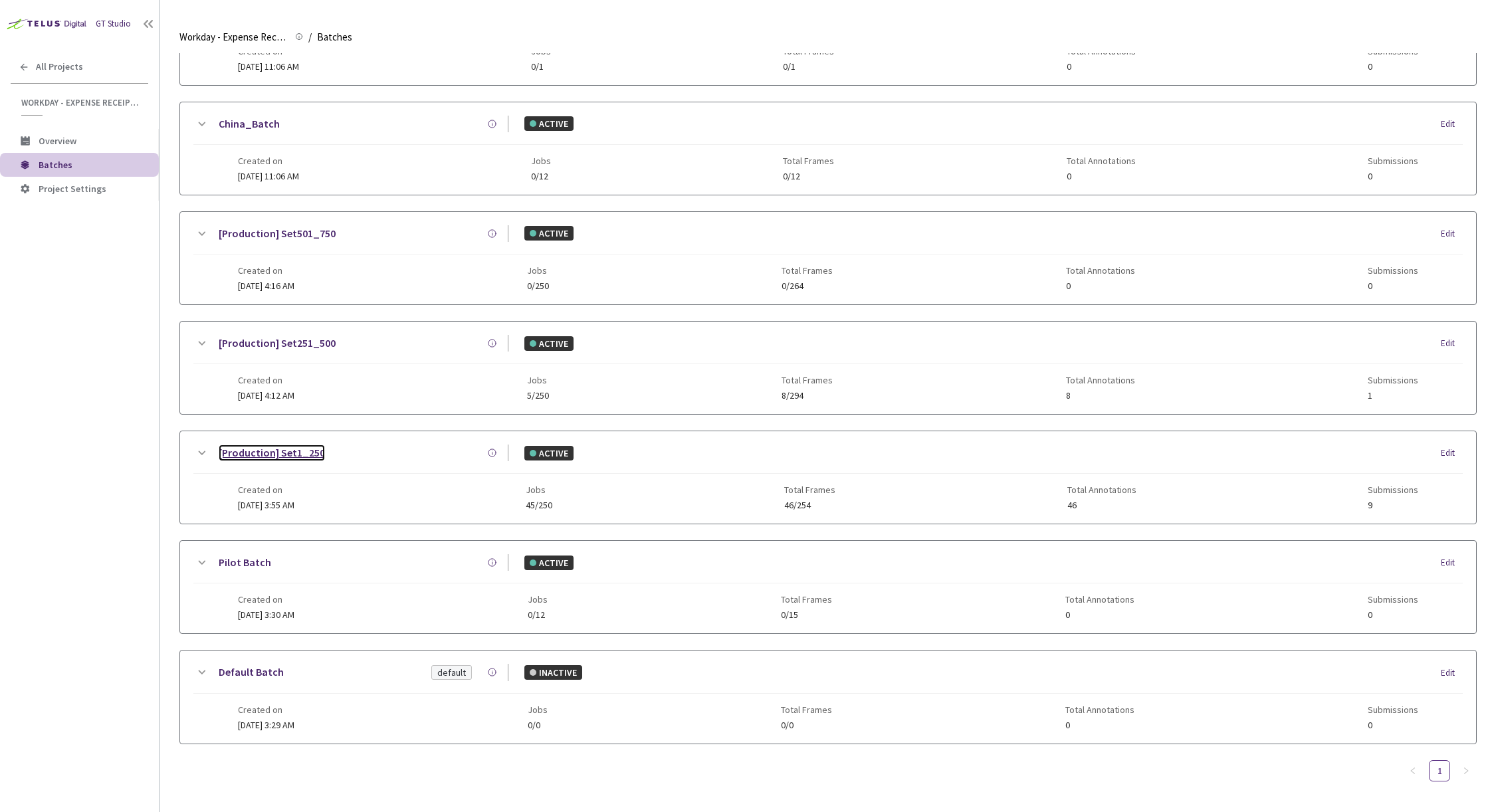
click at [298, 446] on link "[Production] Set1_250" at bounding box center [271, 453] width 106 height 16
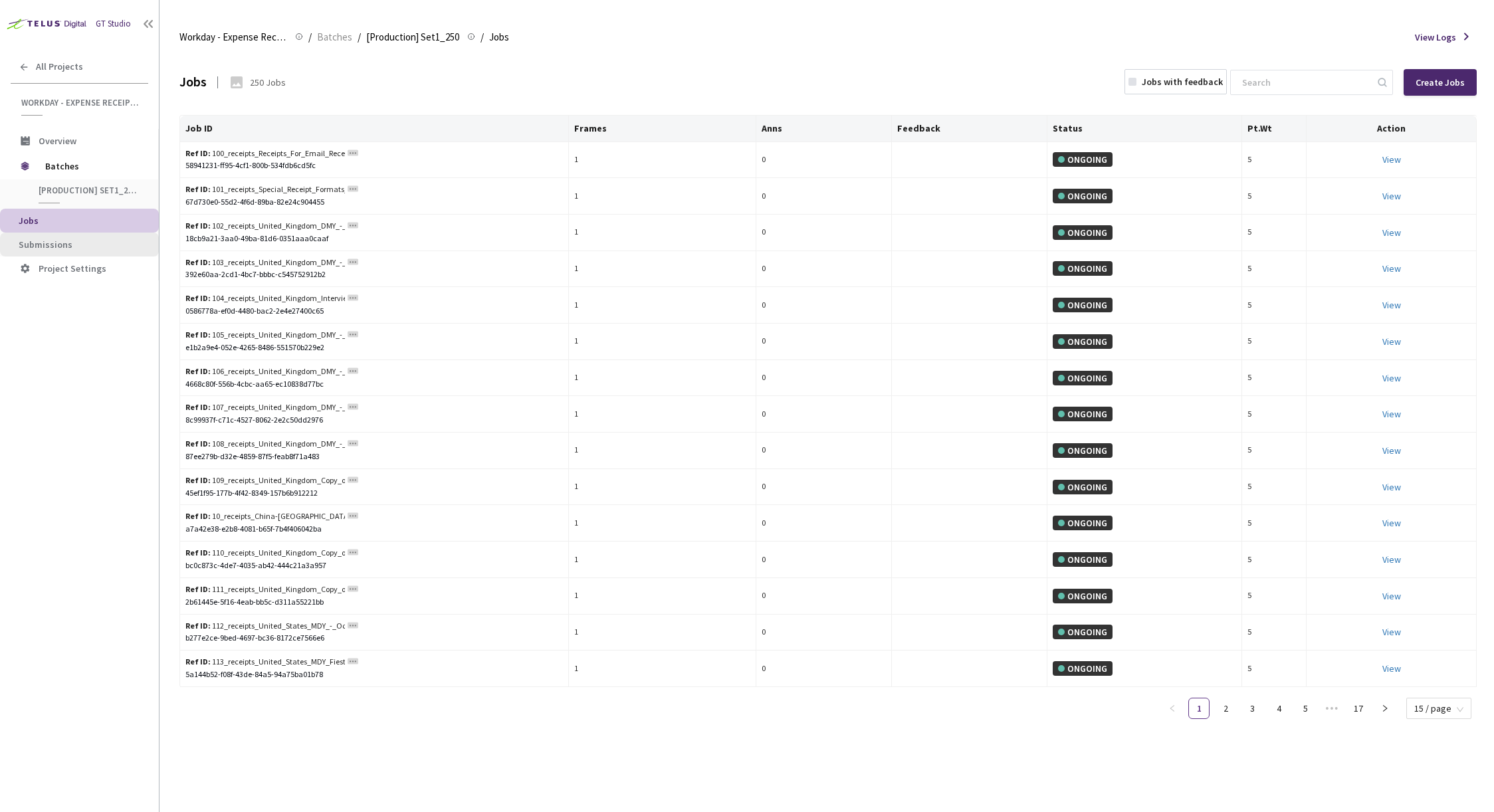
click at [44, 241] on span "Submissions" at bounding box center [46, 244] width 54 height 12
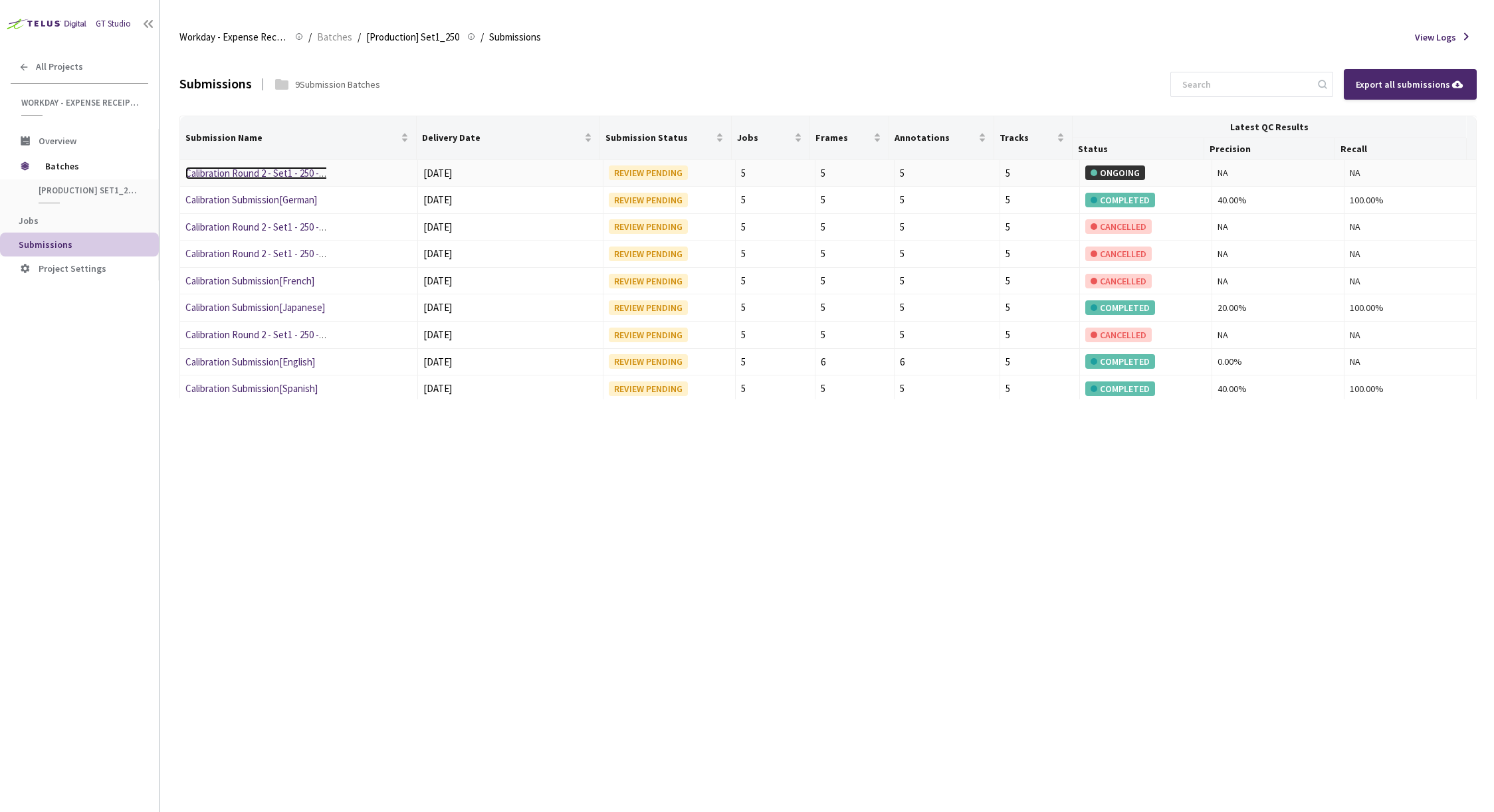
click at [253, 177] on link "Calibration Round 2 - Set1 - 250 - German" at bounding box center [269, 173] width 168 height 12
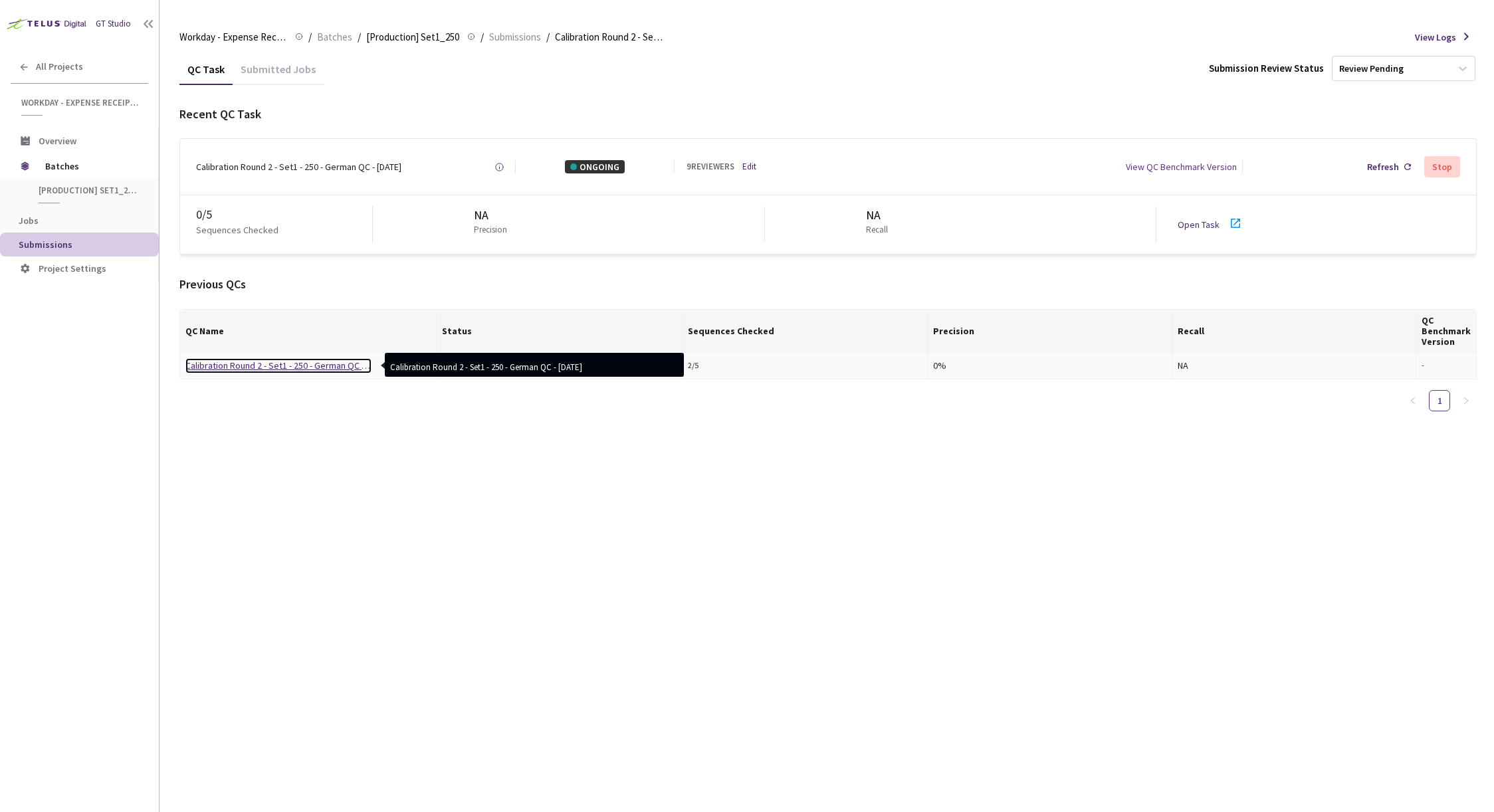
click at [285, 367] on div "Calibration Round 2 - Set1 - 250 - German QC - 08 Aug, 2025" at bounding box center [279, 366] width 186 height 15
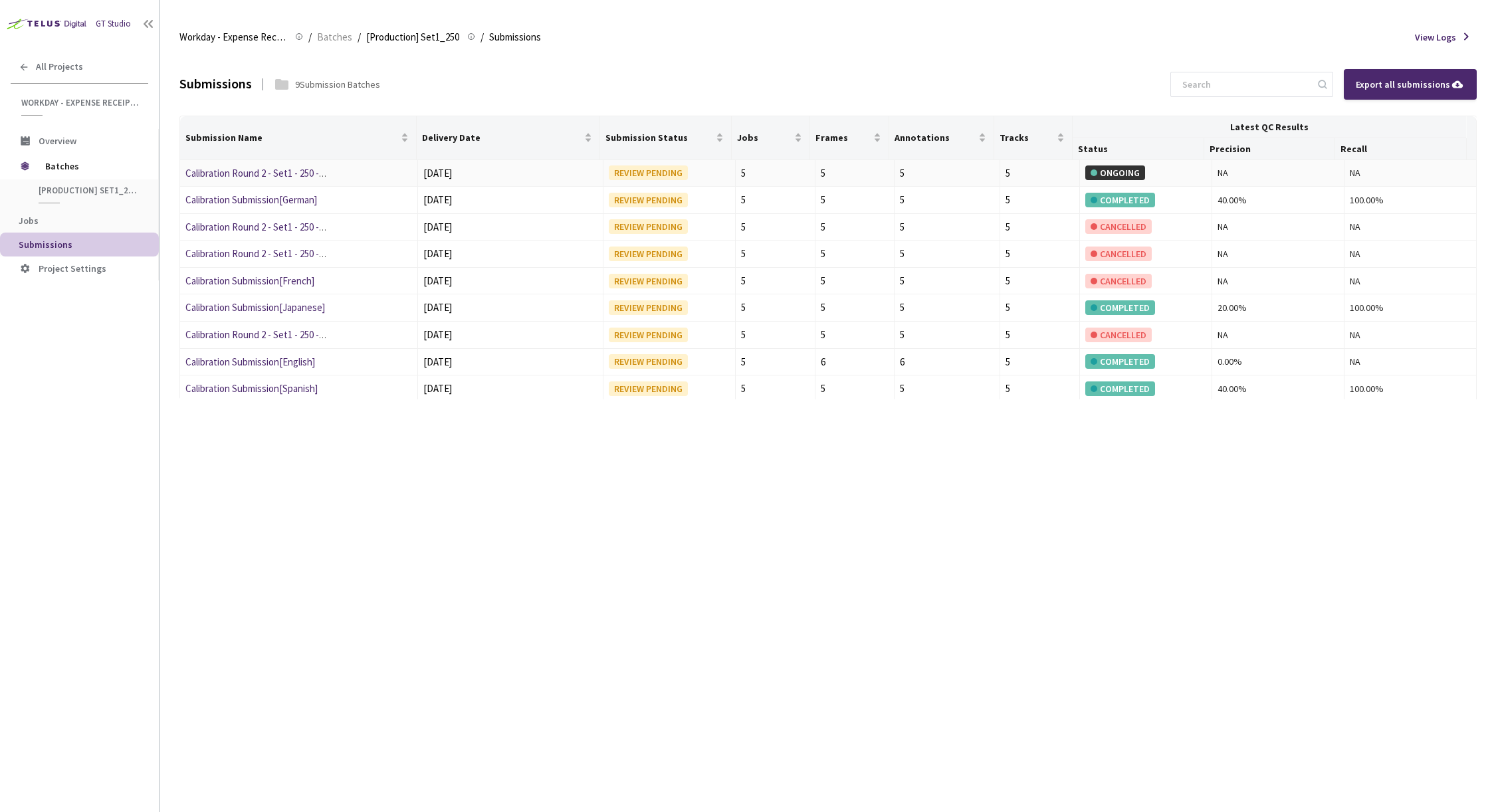
click at [459, 168] on div "[DATE]" at bounding box center [510, 173] width 174 height 16
click at [250, 173] on link "Calibration Round 2 - Set1 - 250 - German" at bounding box center [269, 173] width 168 height 12
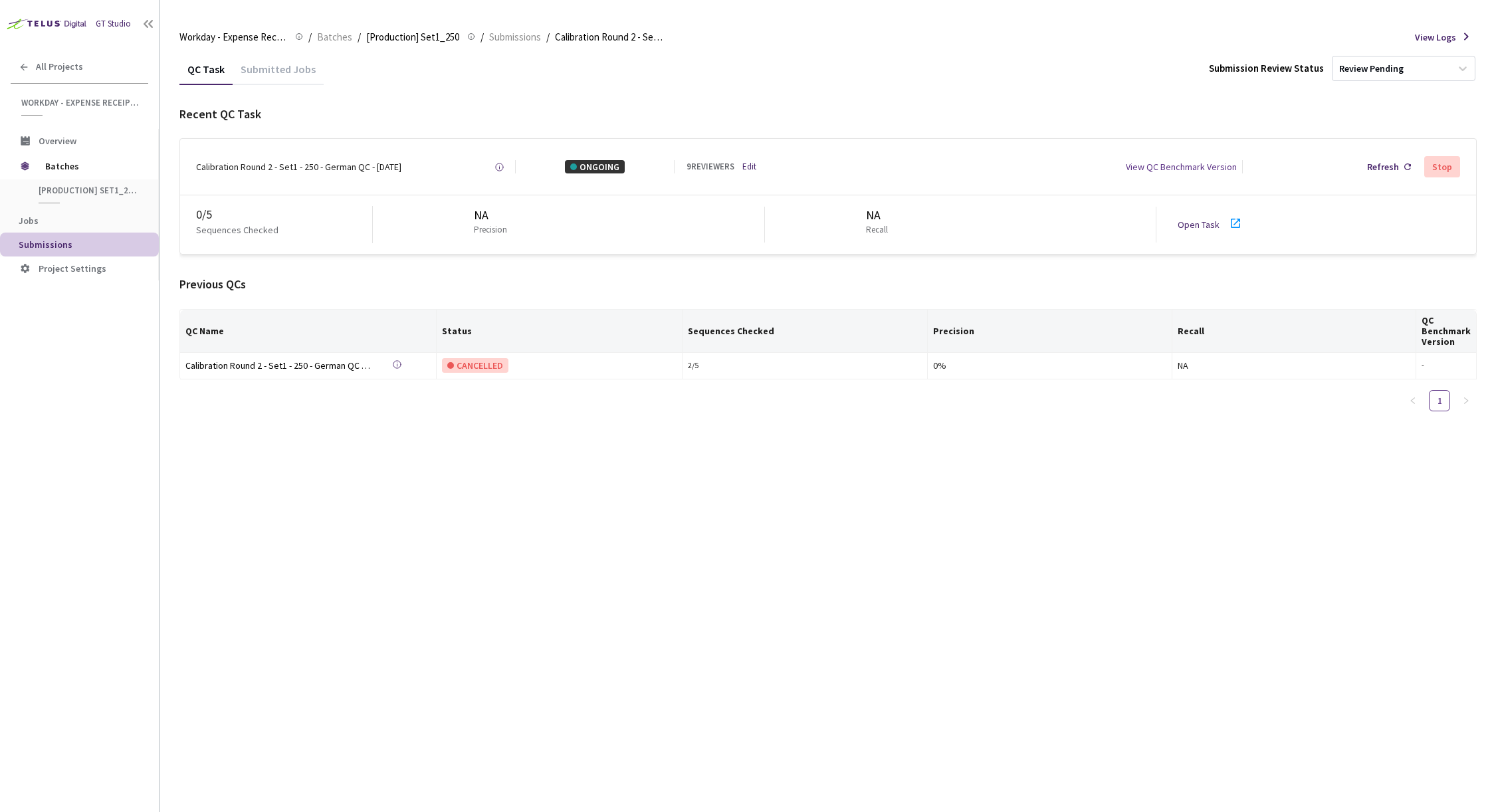
click at [271, 169] on div "Calibration Round 2 - Set1 - 250 - German QC - 09 Sep, 2025" at bounding box center [298, 167] width 205 height 13
click at [590, 162] on div "ONGOING" at bounding box center [594, 167] width 60 height 13
click at [1165, 165] on div "View QC Benchmark Version" at bounding box center [1182, 167] width 111 height 13
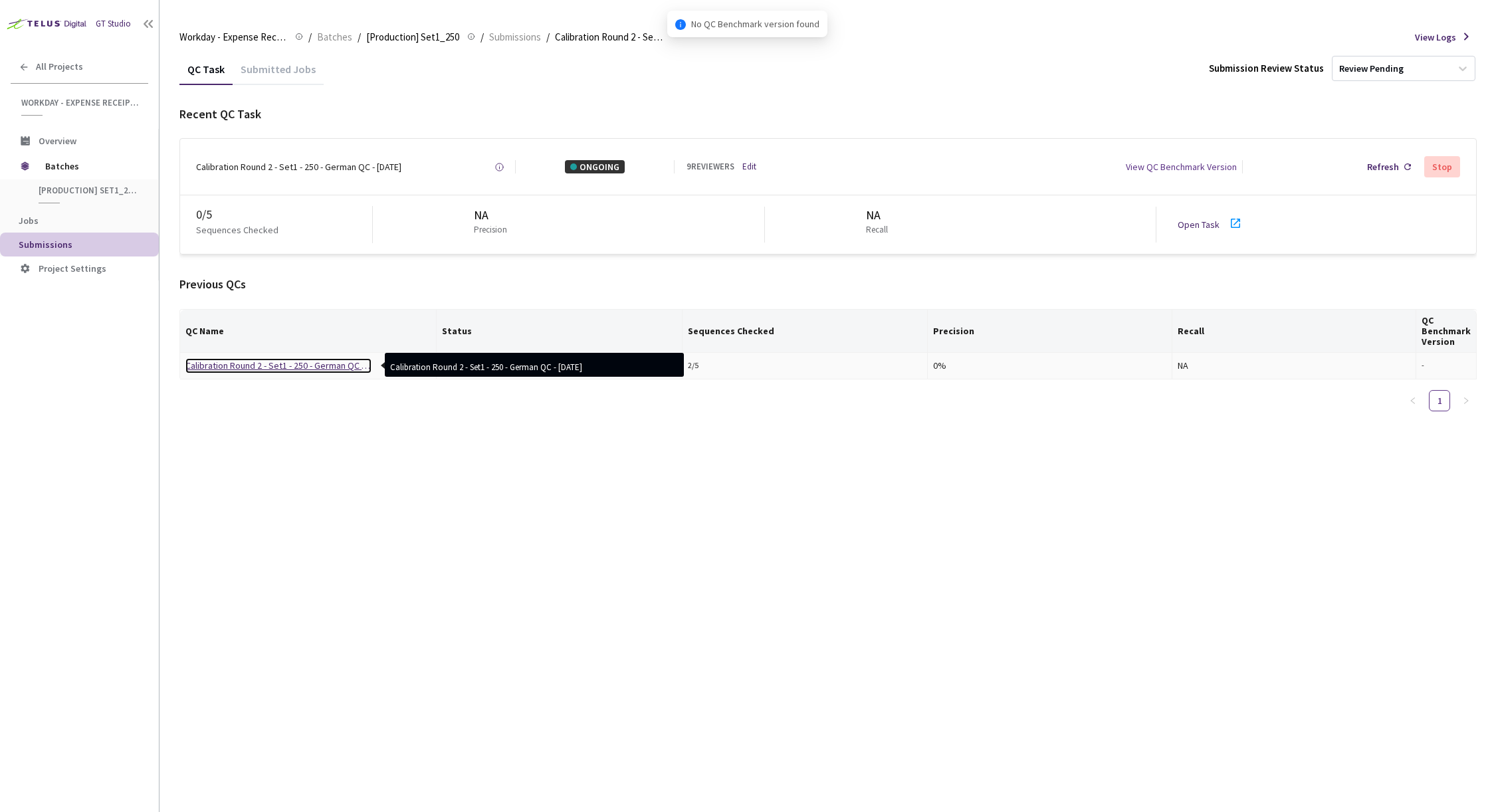
click at [217, 367] on div "Calibration Round 2 - Set1 - 250 - German QC - 08 Aug, 2025" at bounding box center [279, 366] width 186 height 15
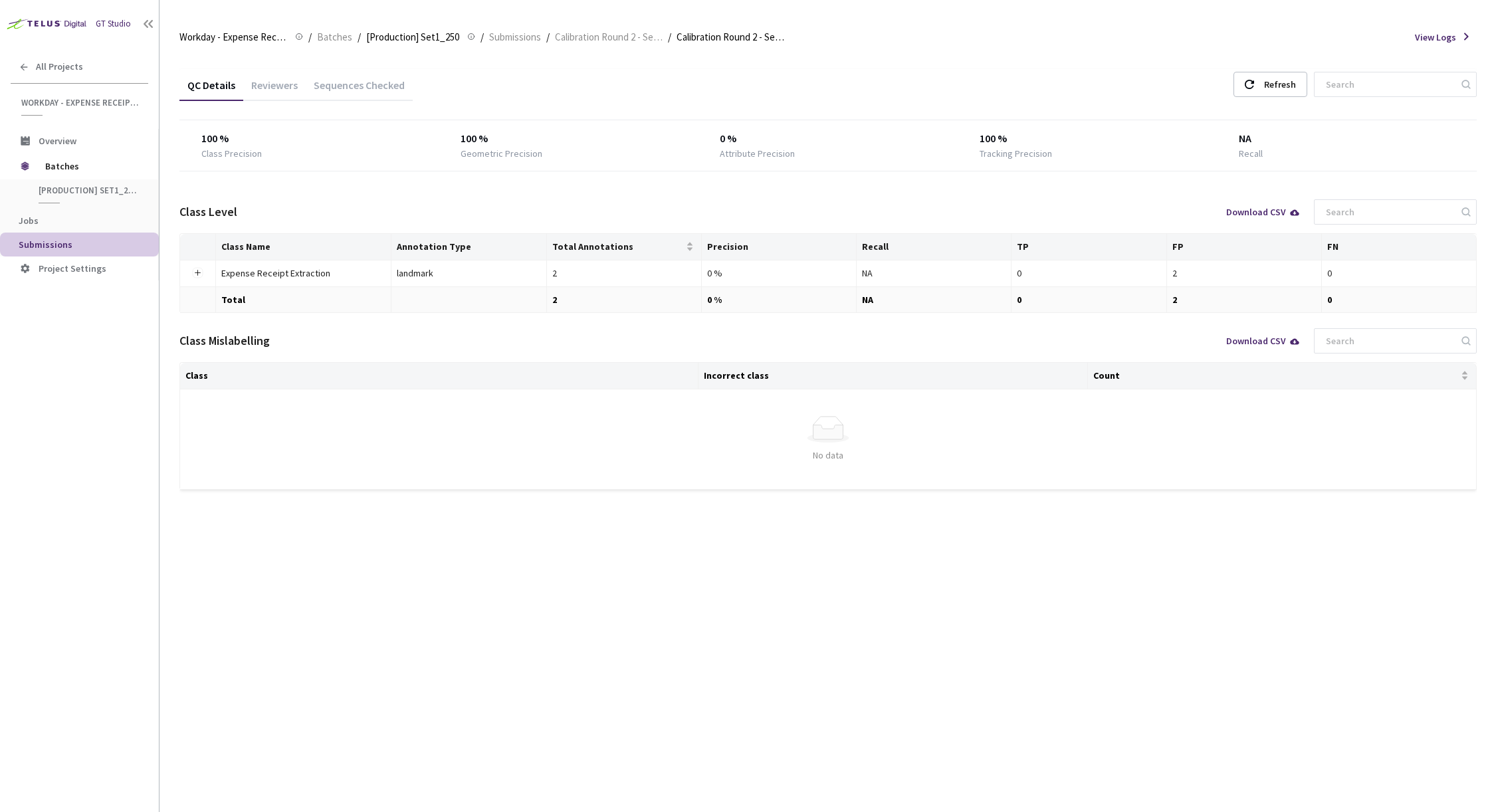
click at [279, 87] on div "Reviewers" at bounding box center [274, 90] width 62 height 23
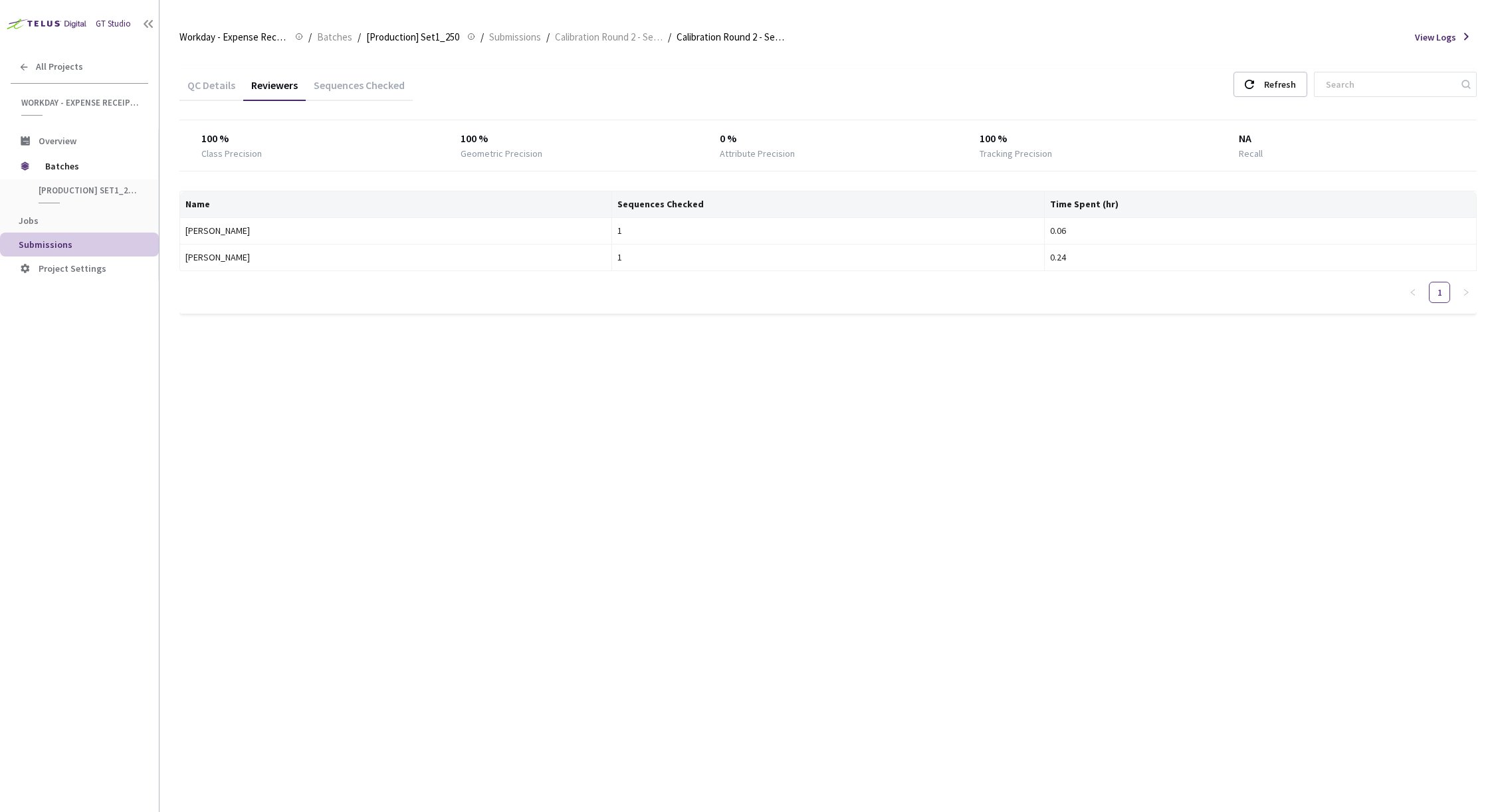
click at [344, 87] on div "Sequences Checked" at bounding box center [359, 90] width 107 height 23
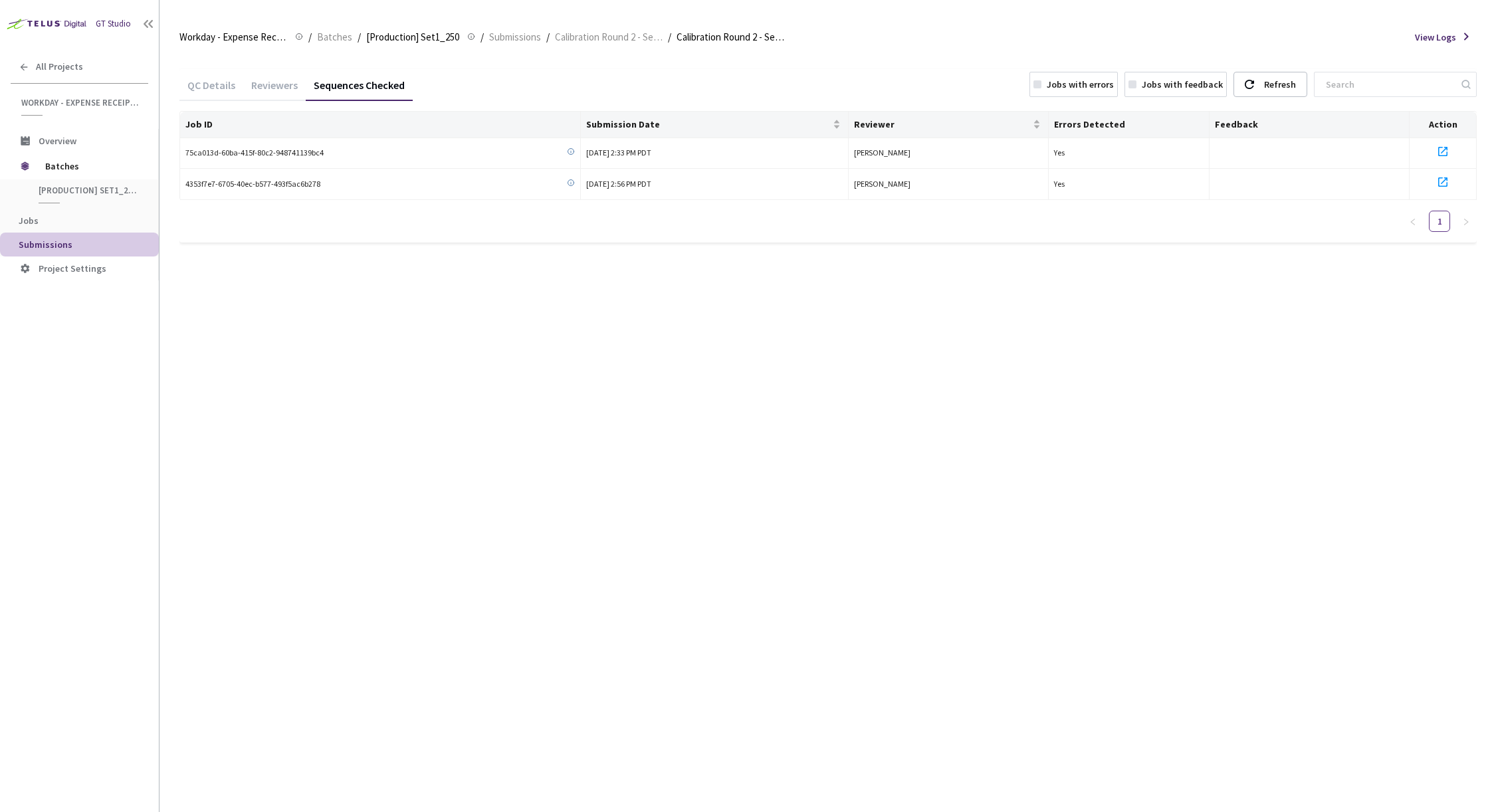
click at [203, 87] on div "QC Details" at bounding box center [211, 90] width 64 height 23
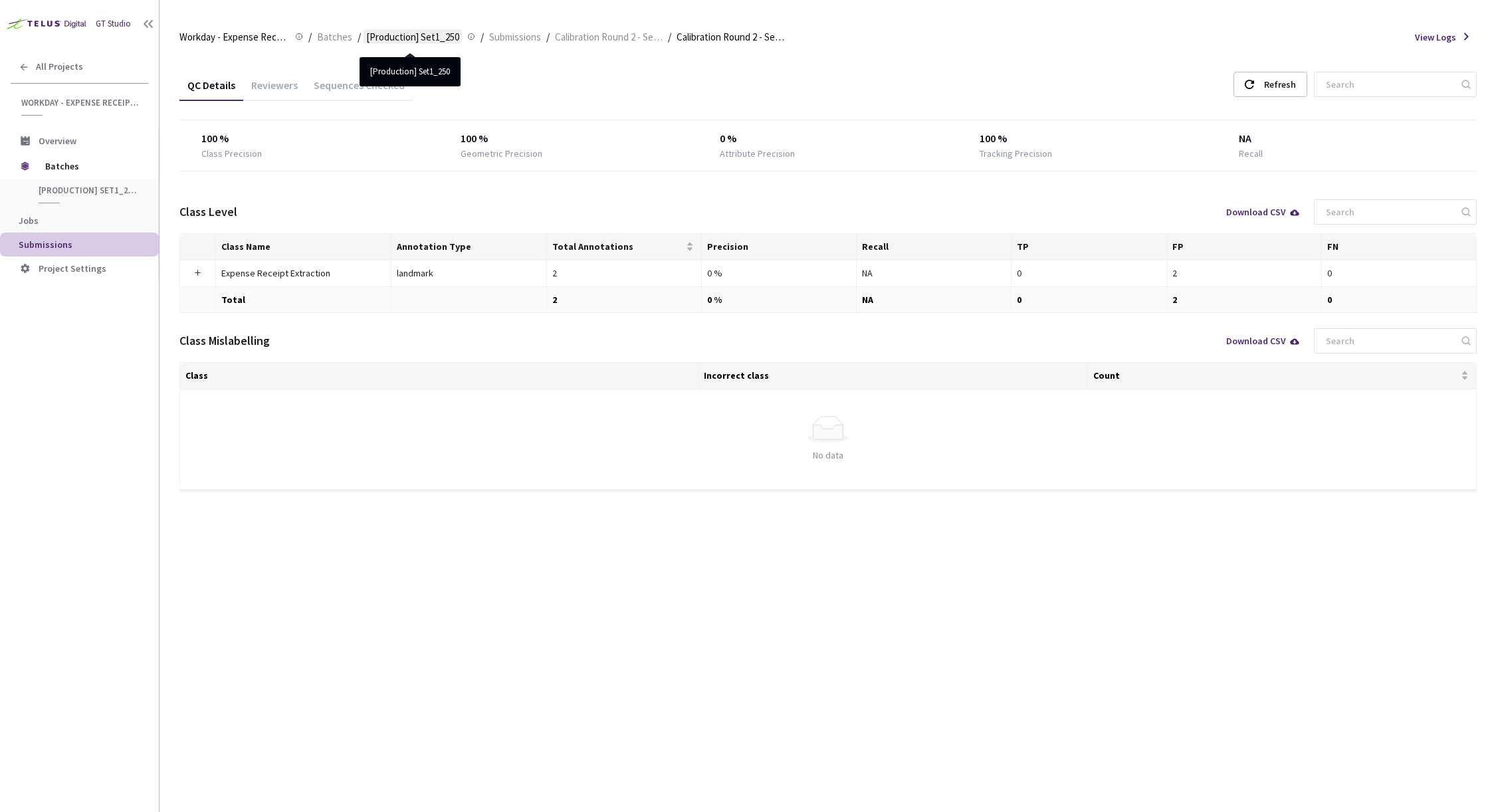
click at [429, 34] on span "[Production] Set1_250" at bounding box center [413, 38] width 93 height 16
click at [519, 39] on span "Submissions" at bounding box center [514, 38] width 52 height 16
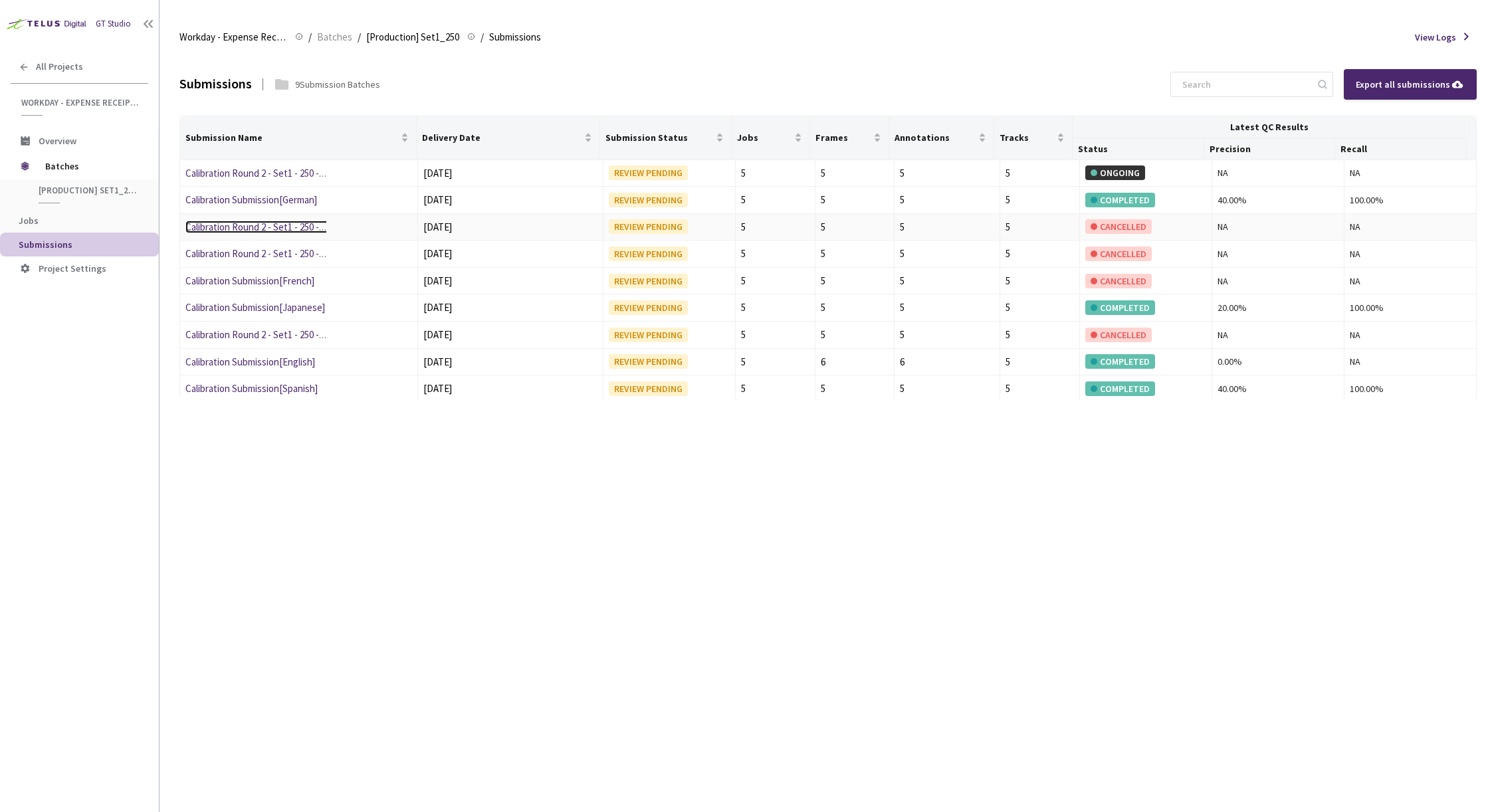
click at [277, 230] on link "Calibration Round 2 - Set1 - 250 -Japanese" at bounding box center [301, 227] width 231 height 12
click at [290, 361] on link "Calibration Submission[English]" at bounding box center [250, 361] width 129 height 12
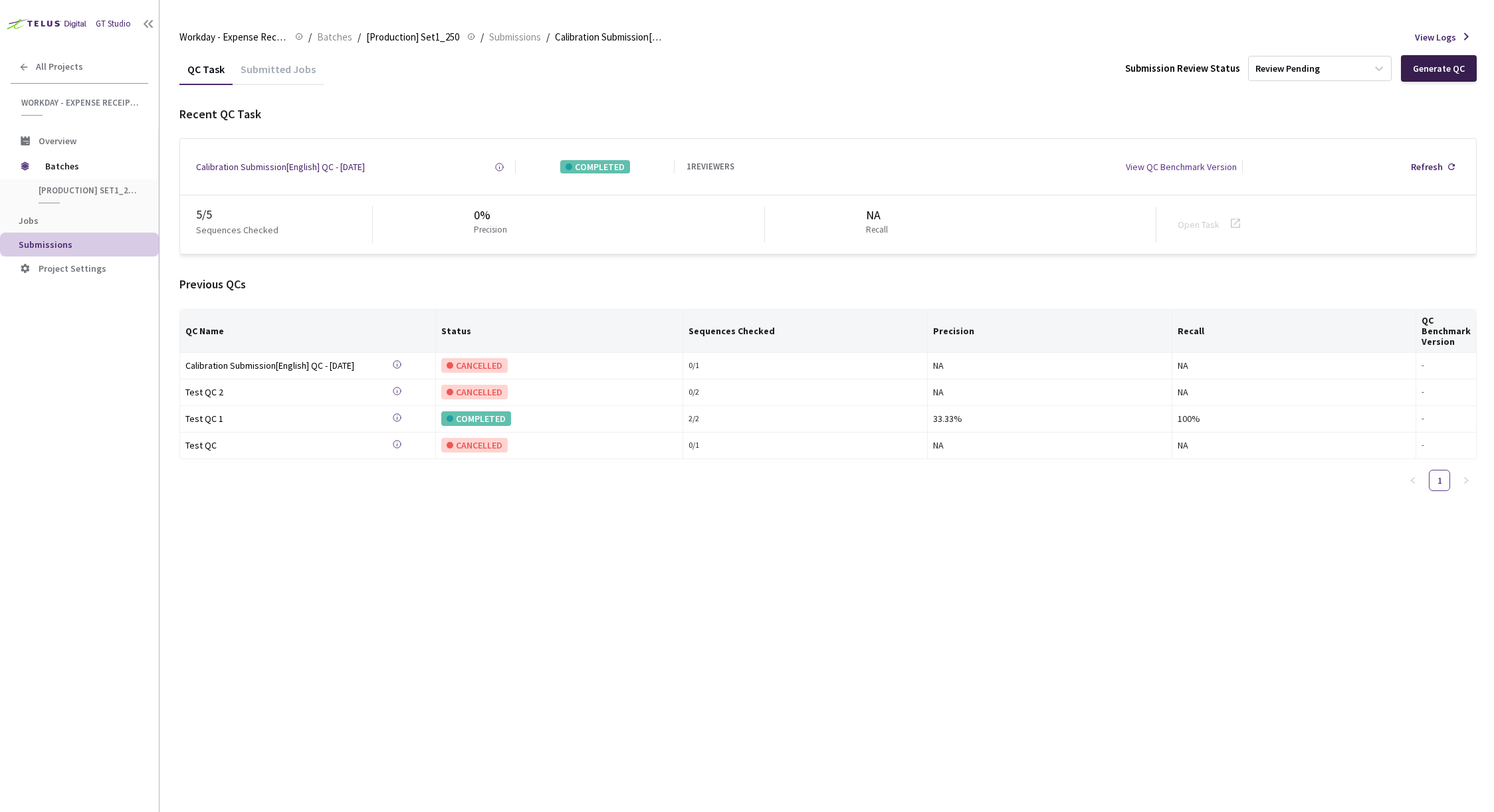
click at [1439, 65] on div "Generate QC" at bounding box center [1438, 68] width 52 height 11
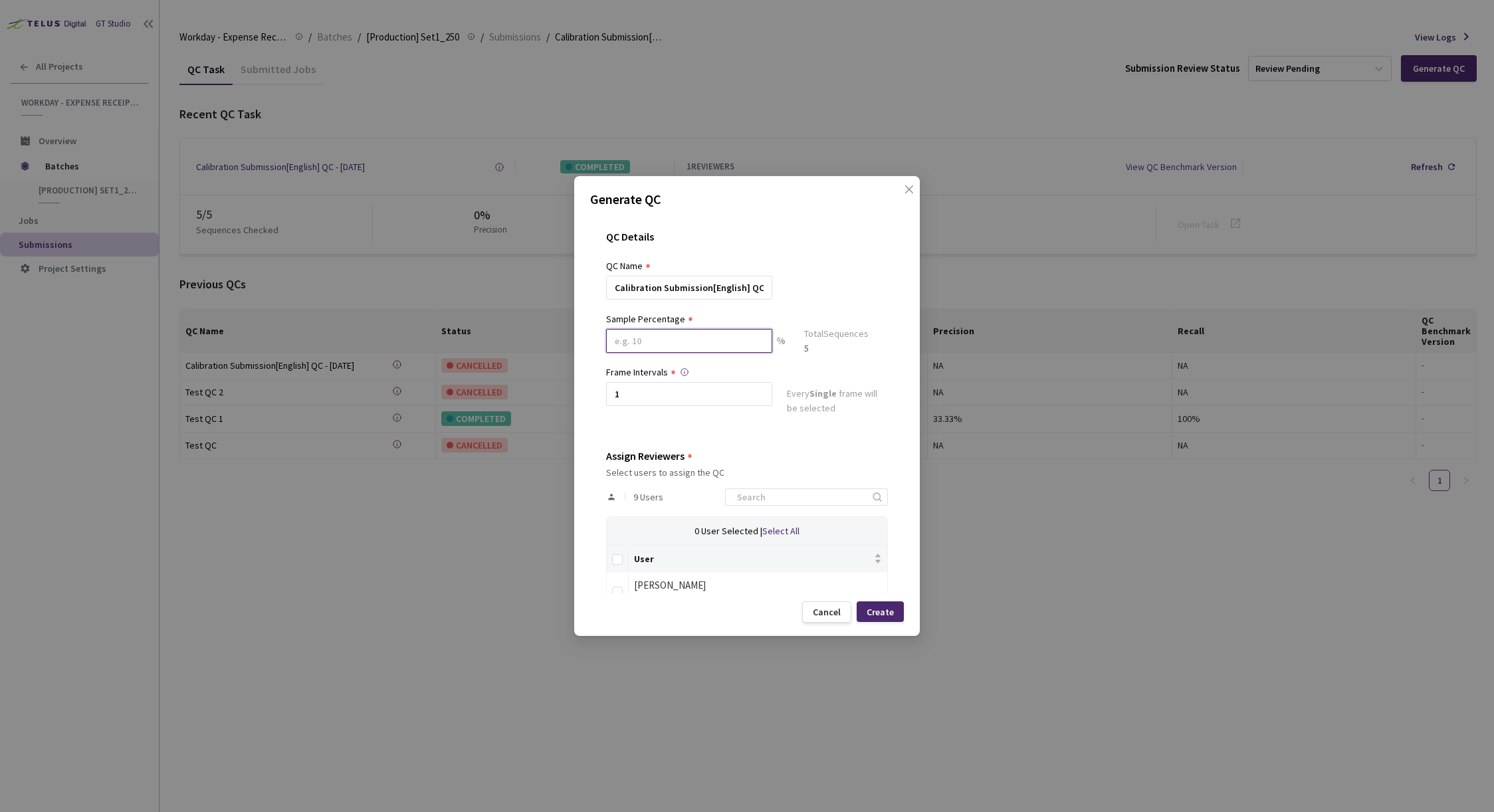
click at [738, 345] on input at bounding box center [689, 340] width 166 height 24
type input "100"
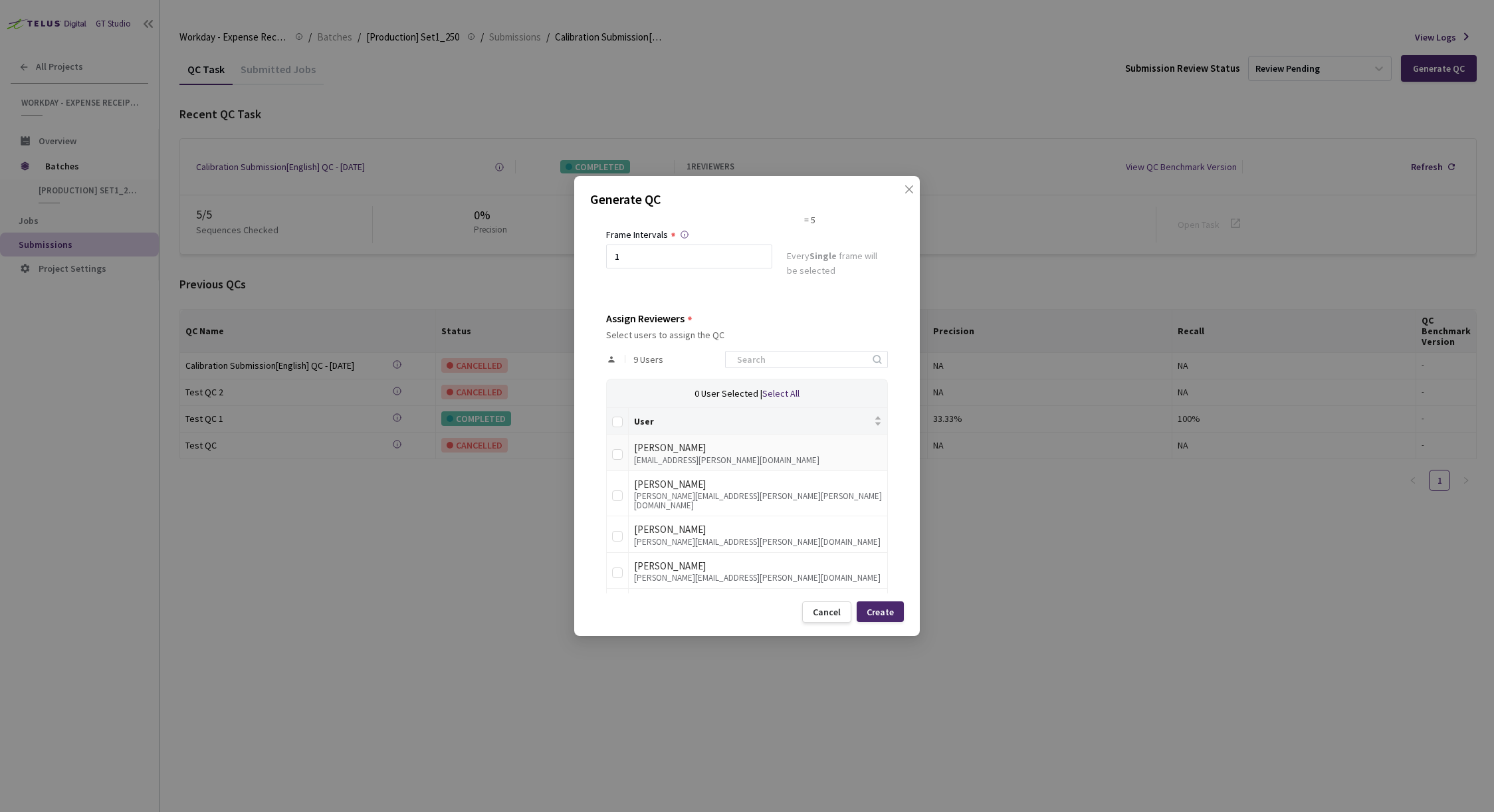
scroll to position [154, 0]
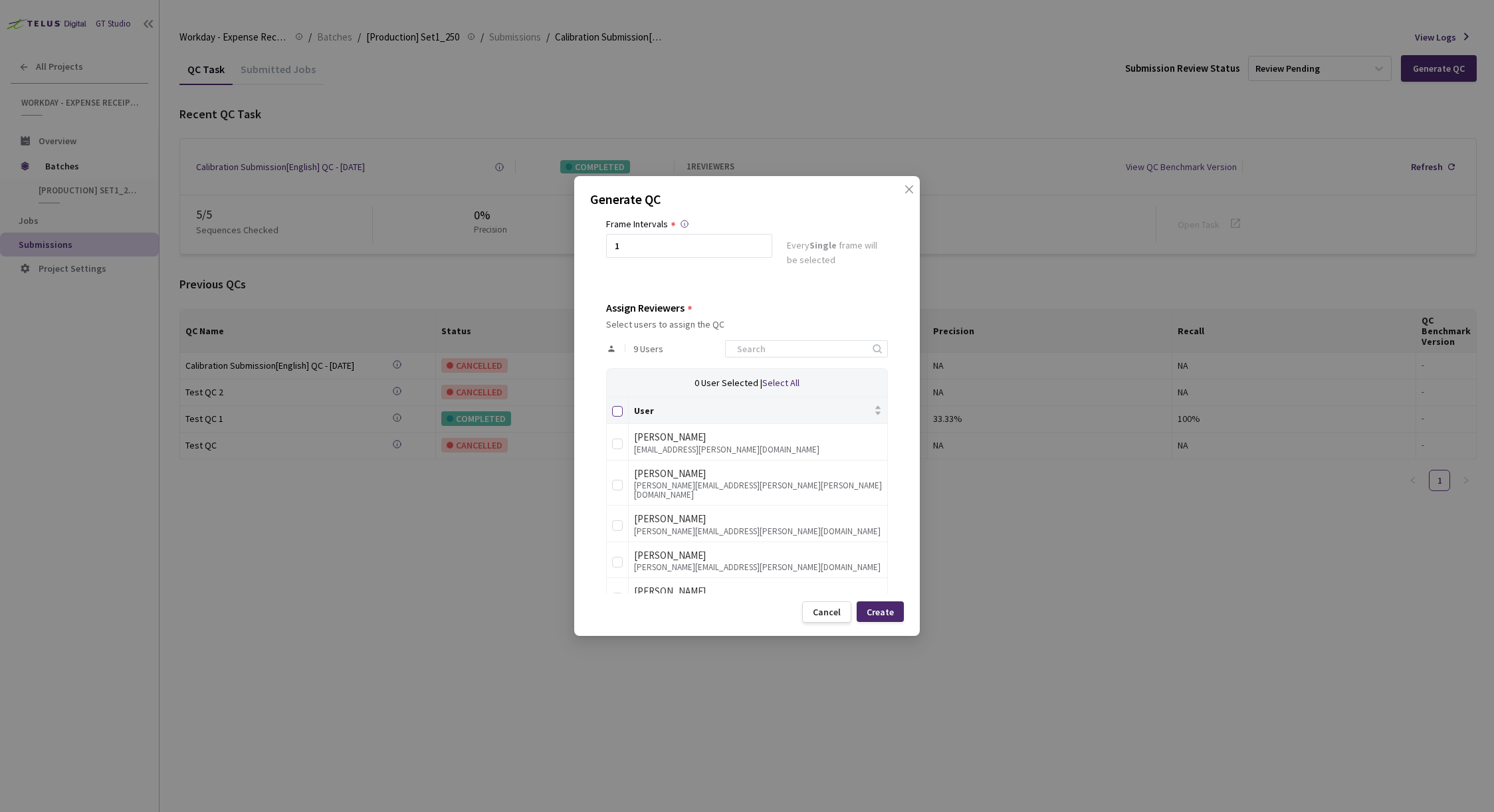
click at [619, 412] on input "Select all" at bounding box center [617, 411] width 11 height 11
checkbox input "true"
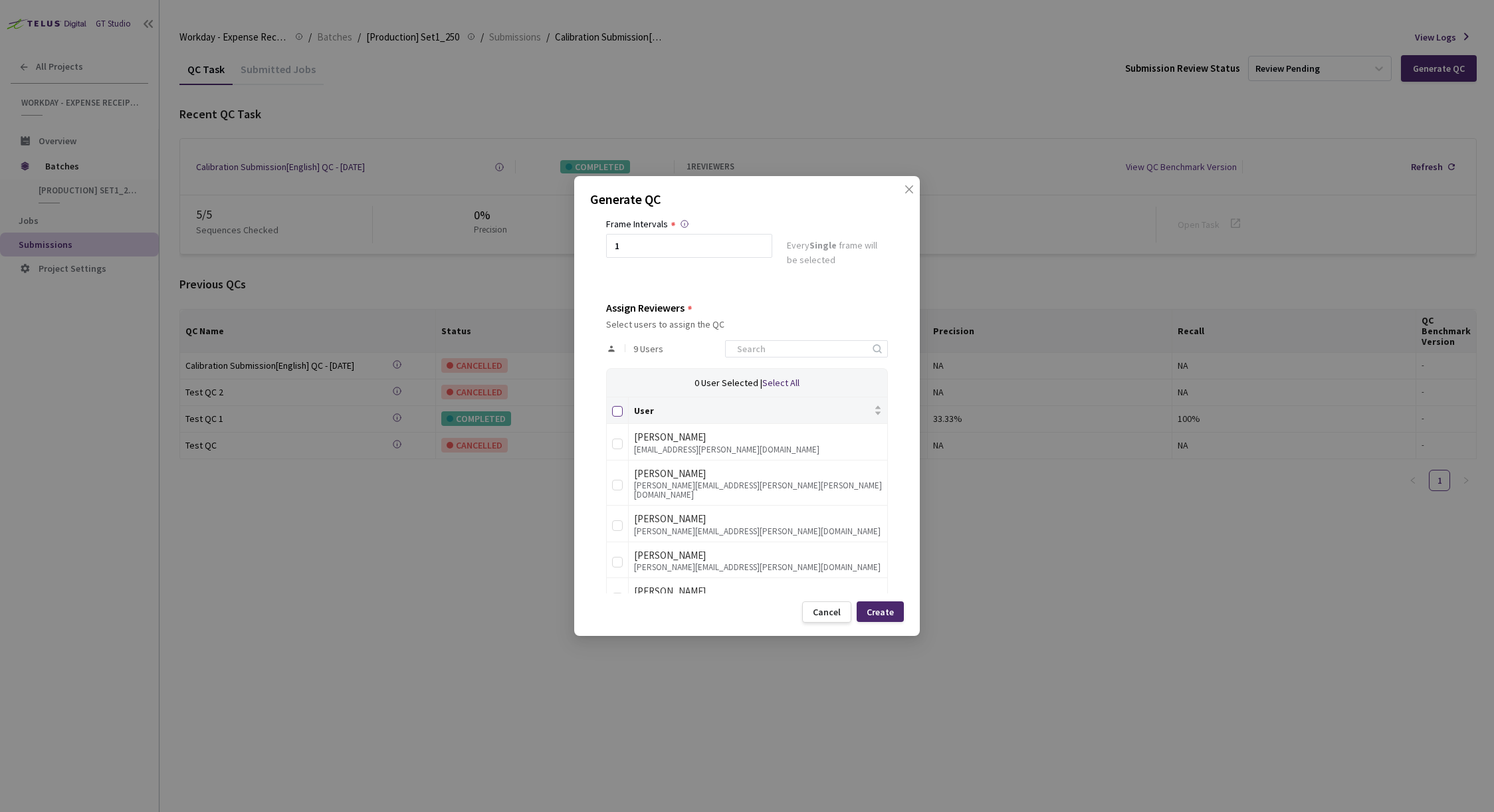
checkbox input "true"
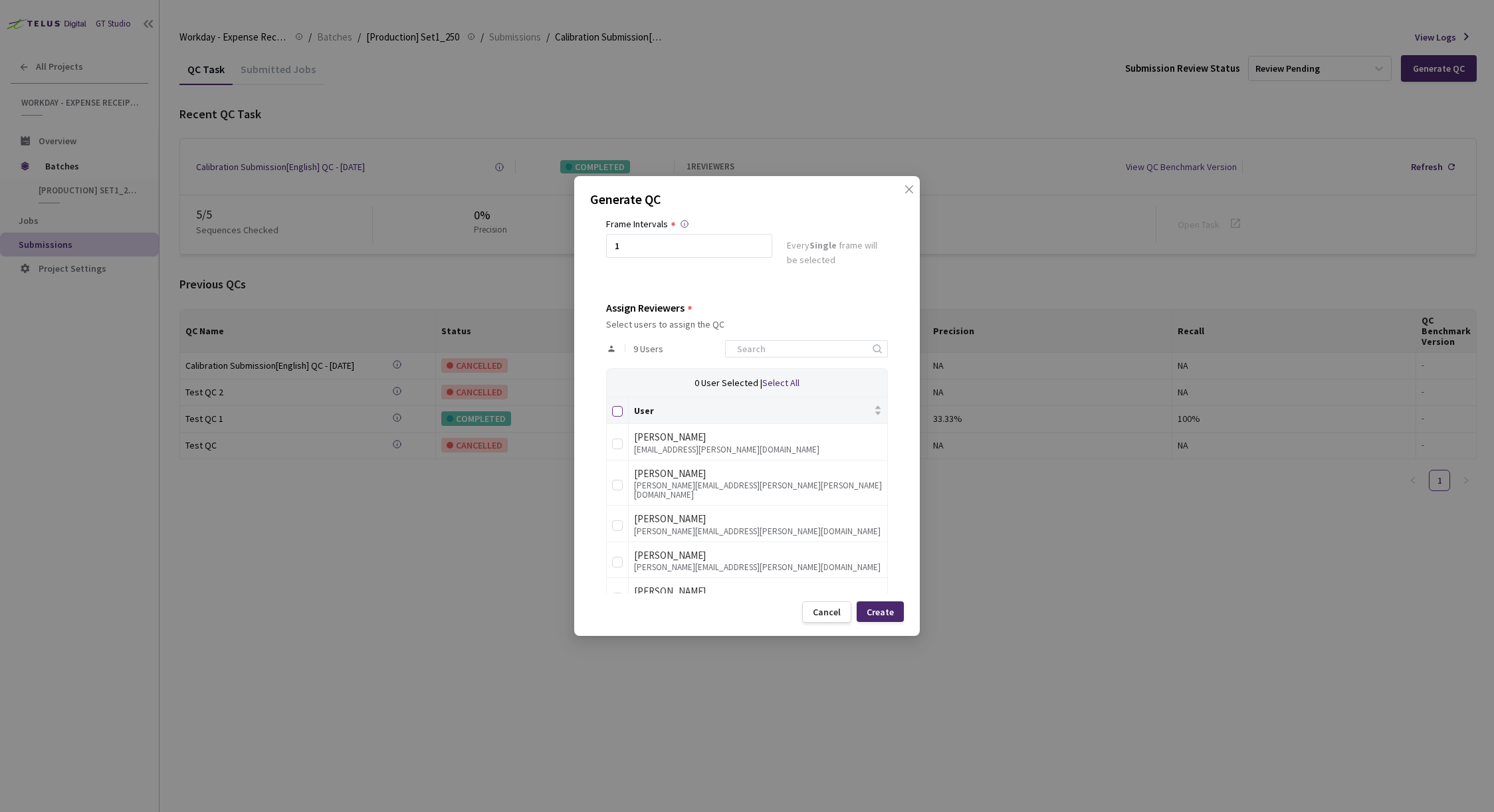
checkbox input "true"
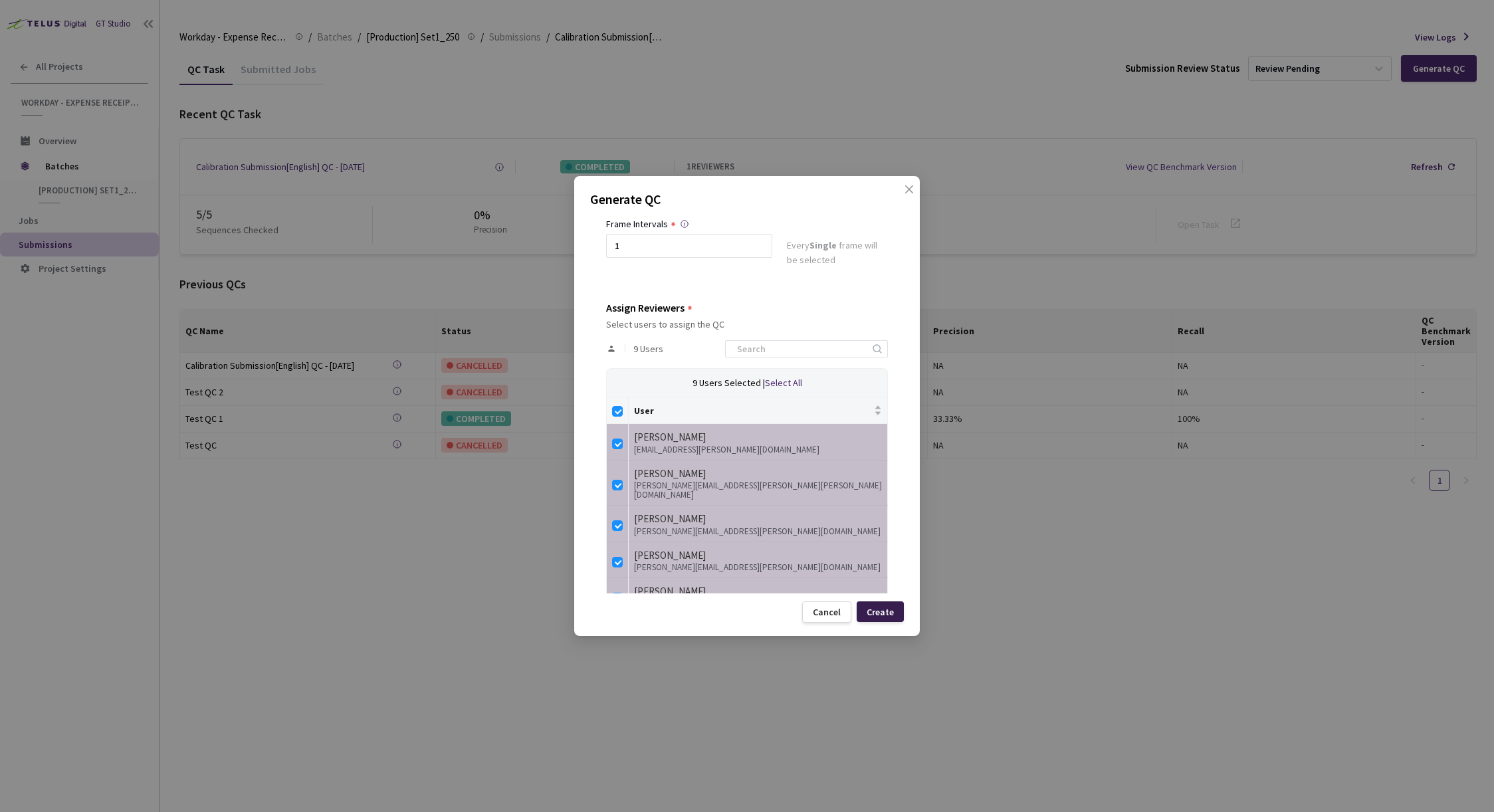
click at [884, 612] on div "Create" at bounding box center [880, 612] width 27 height 11
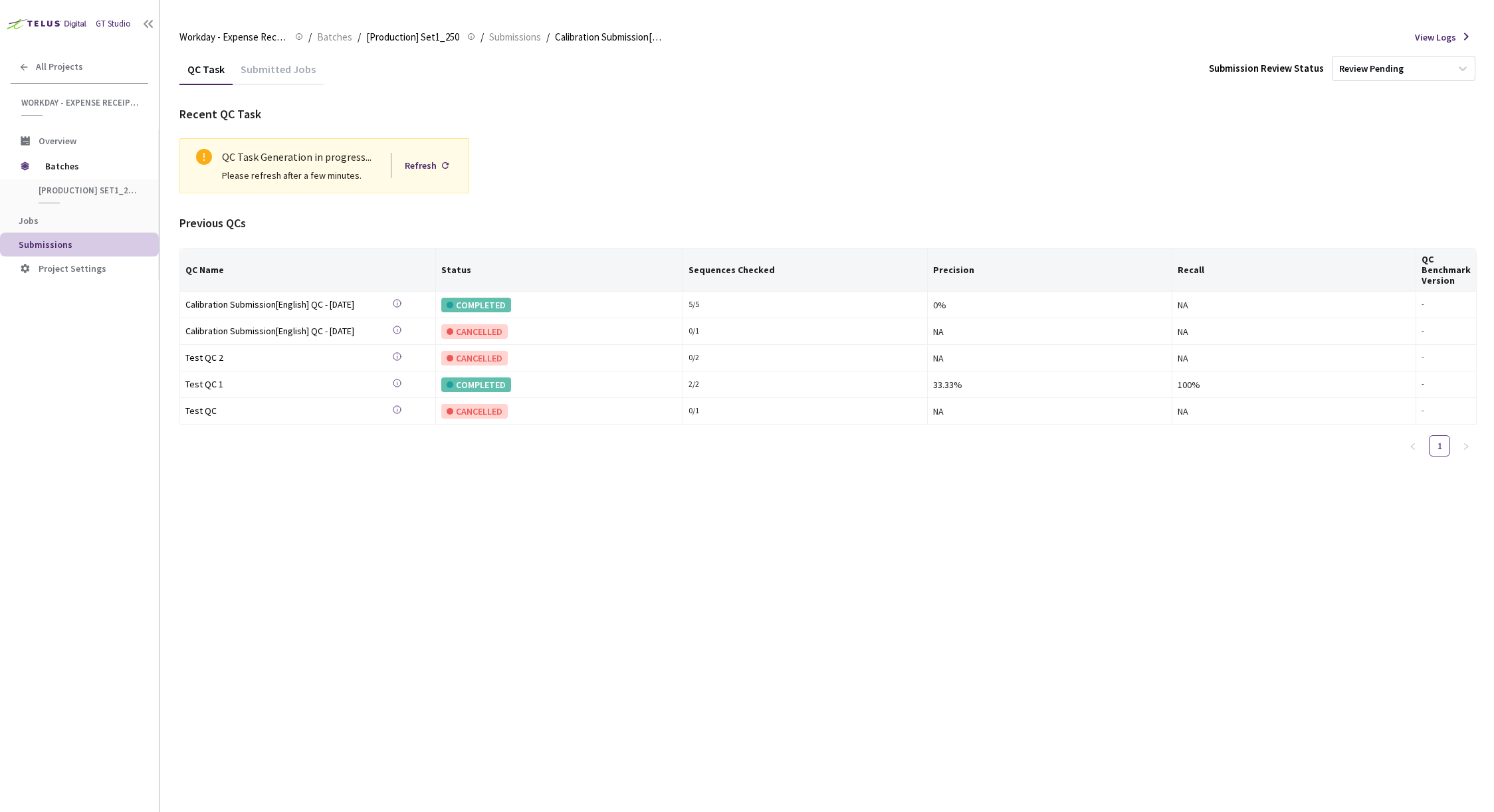
click at [208, 71] on div "QC Task" at bounding box center [205, 74] width 53 height 23
